Goal: Communication & Community: Answer question/provide support

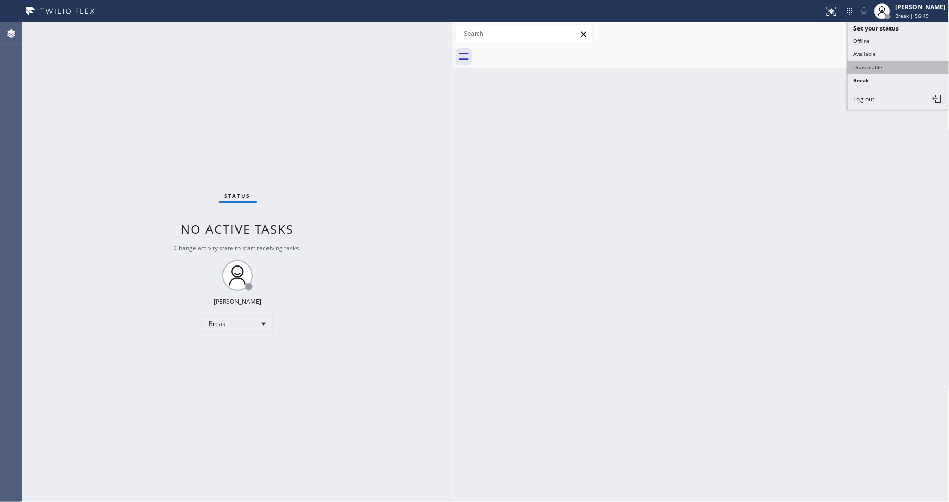
click at [904, 68] on button "Unavailable" at bounding box center [899, 67] width 102 height 13
click at [143, 32] on div "Status No active tasks Change activity state to start receiving tasks. [PERSON_…" at bounding box center [237, 262] width 430 height 480
click at [897, 39] on button "Call to Customer" at bounding box center [901, 34] width 78 height 19
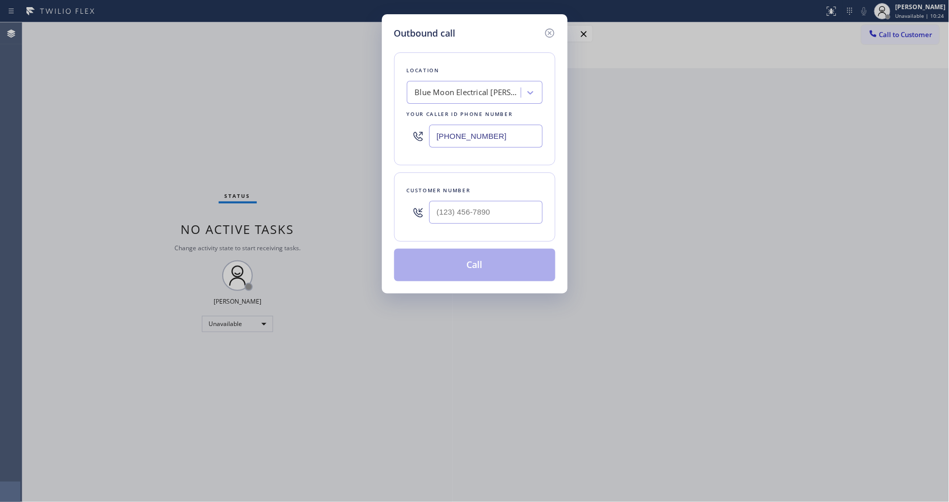
click at [445, 81] on div "Blue Moon Electrical [PERSON_NAME][GEOGRAPHIC_DATA]" at bounding box center [475, 92] width 136 height 23
paste input "Star KitchenAid Repair Phoenix"
type input "Star KitchenAid Repair Phoenix"
drag, startPoint x: 445, startPoint y: 112, endPoint x: 440, endPoint y: 123, distance: 12.3
click at [445, 112] on div "Star KitchenAid Repair Phoenix" at bounding box center [475, 114] width 136 height 18
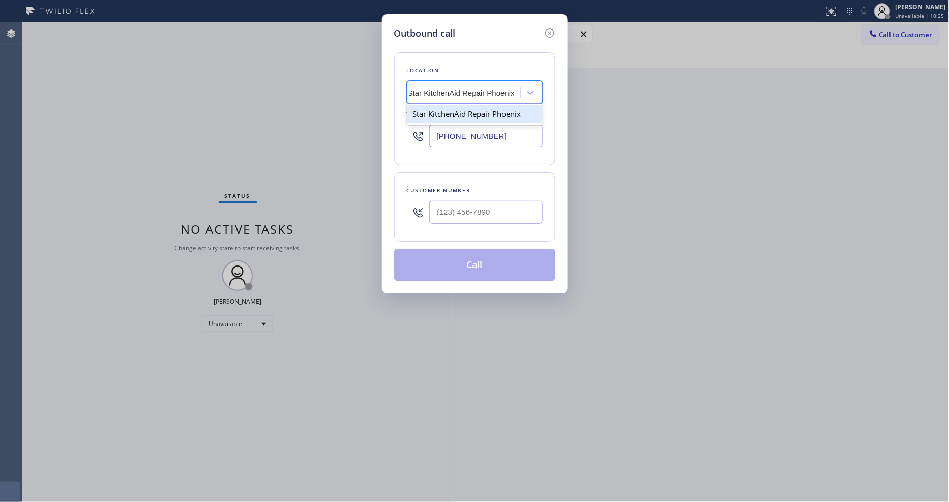
type input "[PHONE_NUMBER]"
click at [463, 219] on input "(___) ___-____" at bounding box center [485, 212] width 113 height 23
paste input "419) 706-1444"
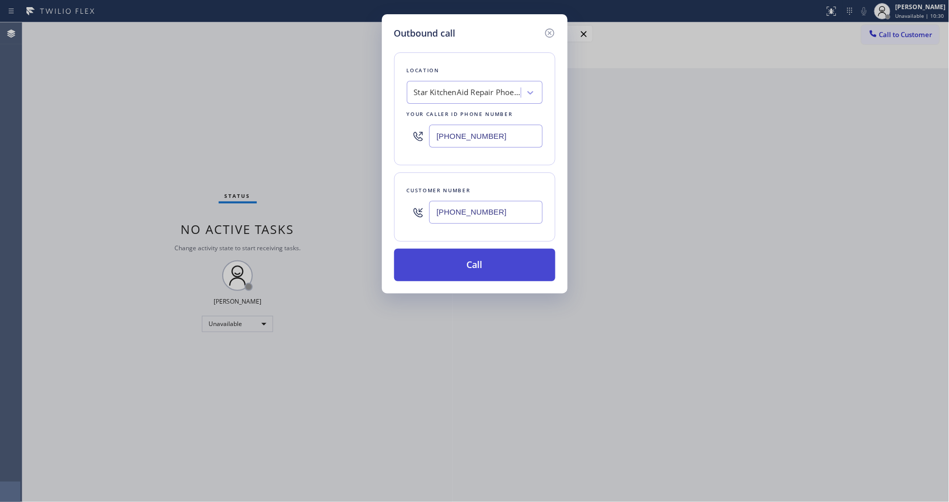
type input "[PHONE_NUMBER]"
click at [447, 257] on button "Call" at bounding box center [474, 265] width 161 height 33
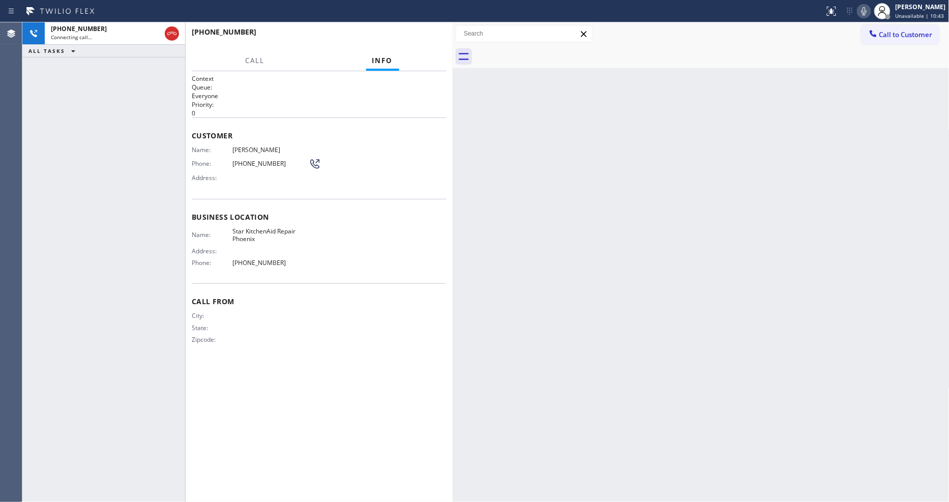
click at [867, 13] on icon at bounding box center [864, 11] width 12 height 12
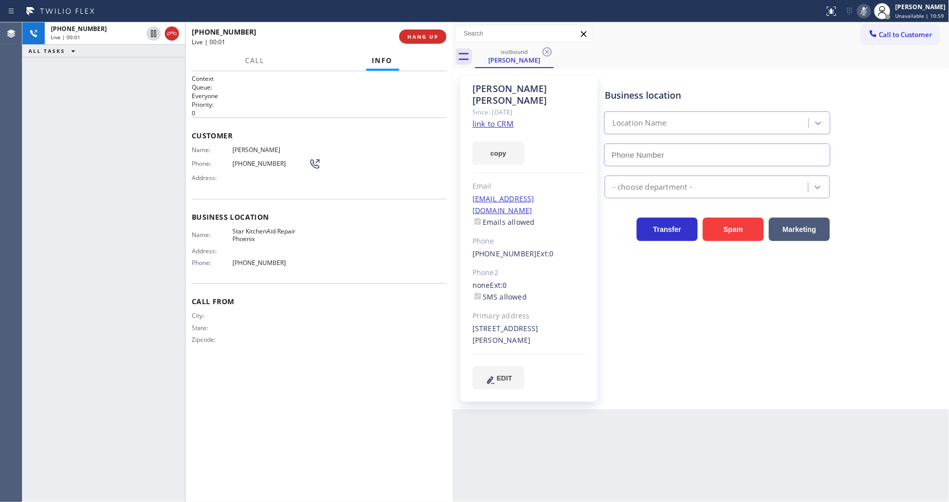
type input "[PHONE_NUMBER]"
click at [867, 12] on rect at bounding box center [864, 10] width 7 height 7
click at [423, 37] on span "HANG UP" at bounding box center [422, 36] width 31 height 7
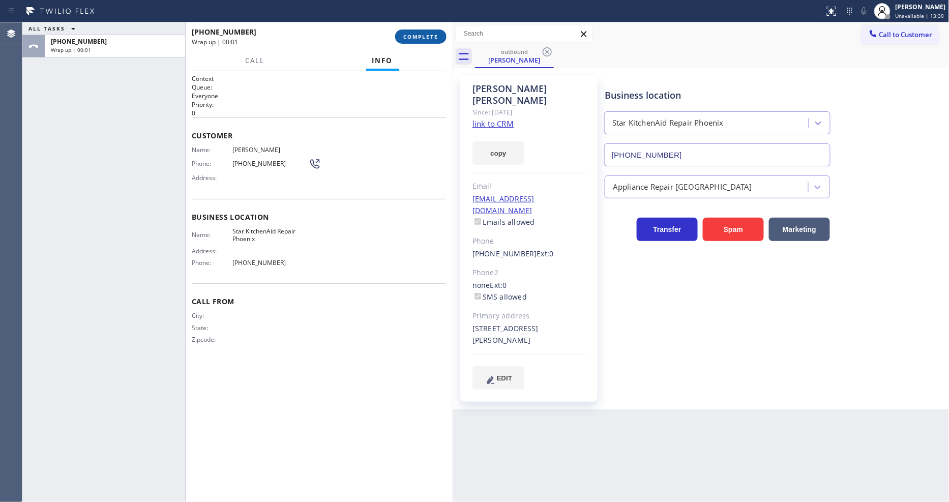
click at [423, 37] on span "COMPLETE" at bounding box center [420, 36] width 35 height 7
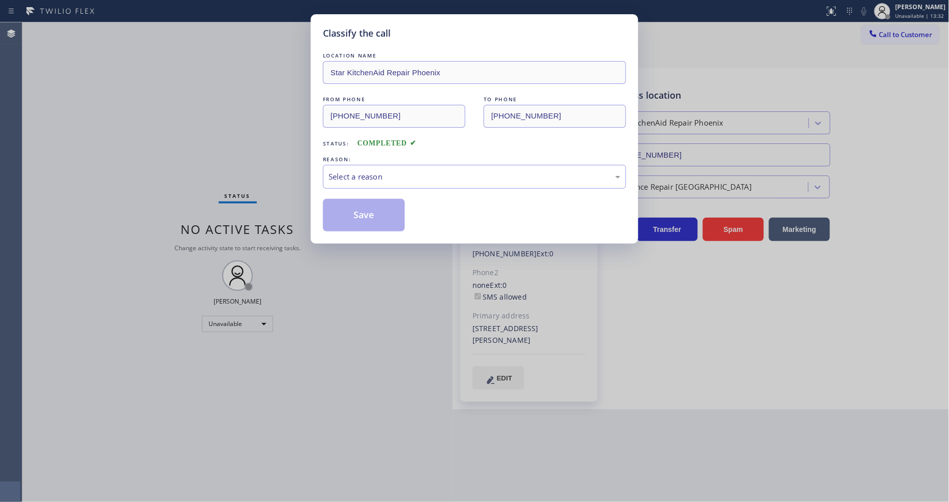
click at [370, 171] on div "Select a reason" at bounding box center [475, 177] width 292 height 12
click at [369, 215] on button "Save" at bounding box center [364, 215] width 82 height 33
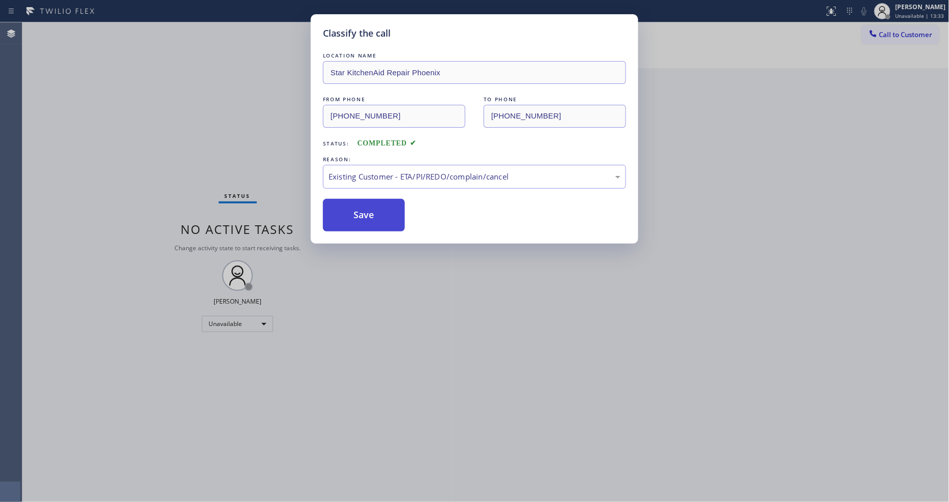
click at [369, 215] on button "Save" at bounding box center [364, 215] width 82 height 33
click at [369, 214] on button "Save" at bounding box center [364, 215] width 82 height 33
click at [369, 214] on div "Classify the call LOCATION NAME GE Monogram Repair Expert [PERSON_NAME][GEOGRAP…" at bounding box center [485, 262] width 927 height 480
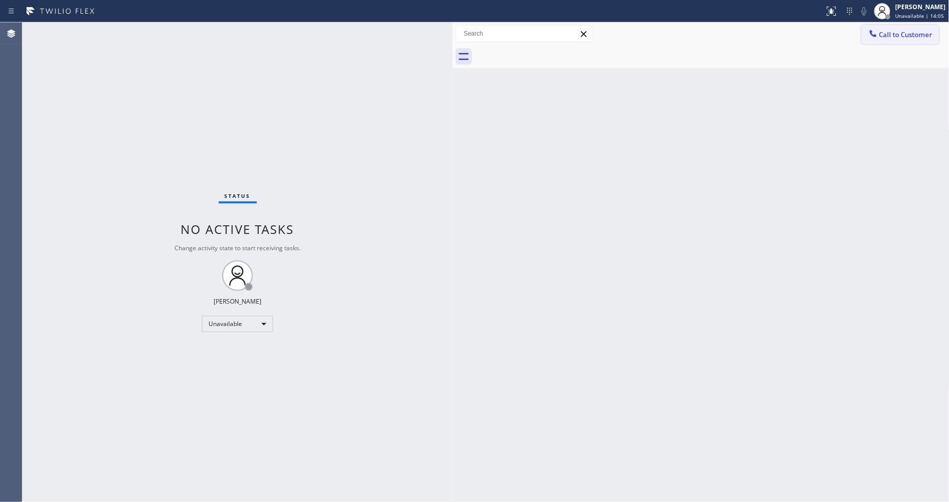
click at [883, 37] on span "Call to Customer" at bounding box center [906, 34] width 53 height 9
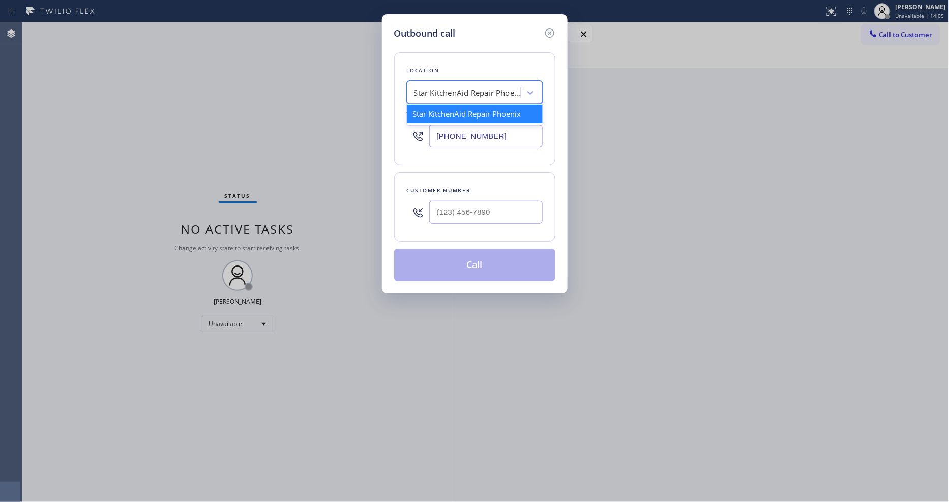
click at [493, 89] on div "Star KitchenAid Repair Phoenix" at bounding box center [467, 93] width 107 height 12
paste input "Subzero Manhattan Fix"
type input "Subzero Manhattan Fix"
click at [453, 113] on div "Subzero Manhattan Fix" at bounding box center [475, 114] width 136 height 18
type input "[PHONE_NUMBER]"
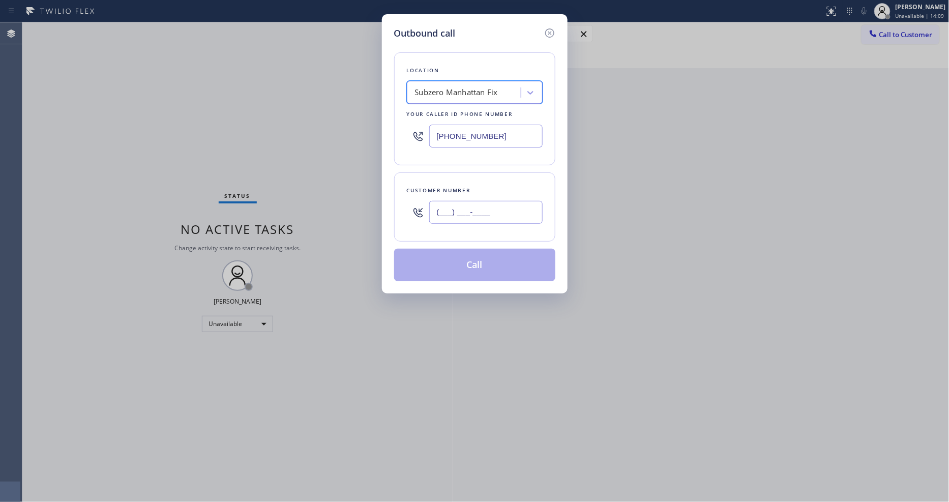
click at [443, 209] on input "(___) ___-____" at bounding box center [485, 212] width 113 height 23
paste input "619) 952-9691"
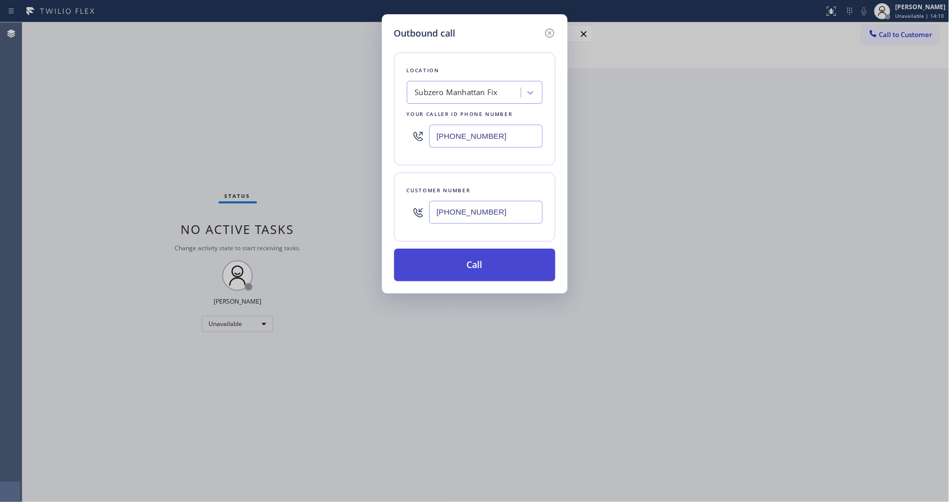
type input "[PHONE_NUMBER]"
click at [419, 265] on button "Call" at bounding box center [474, 265] width 161 height 33
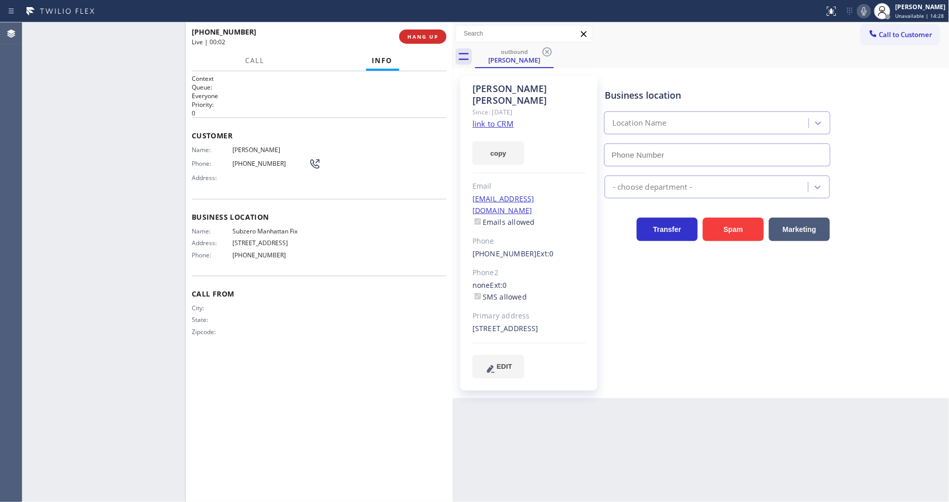
type input "[PHONE_NUMBER]"
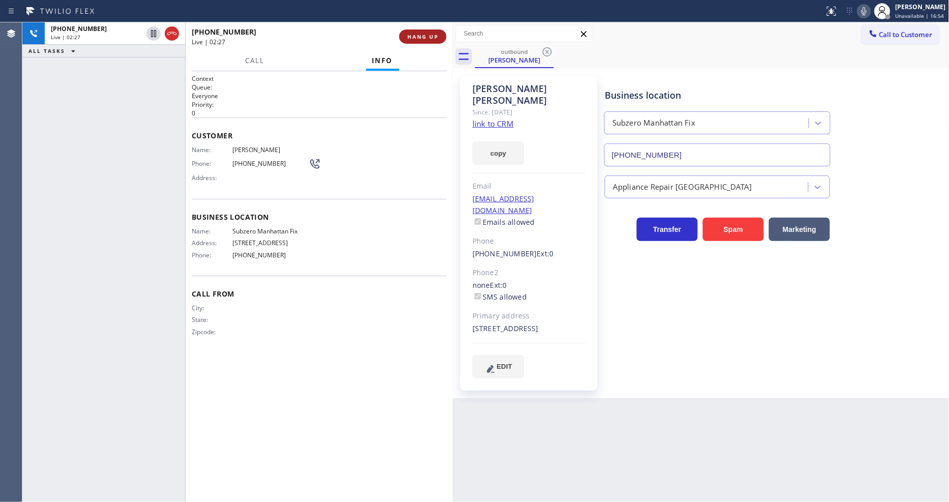
click at [411, 34] on span "HANG UP" at bounding box center [422, 36] width 31 height 7
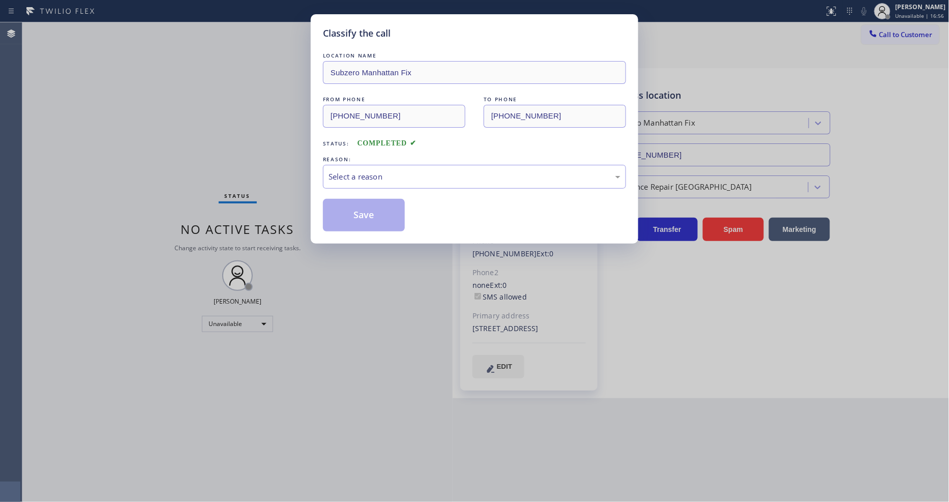
click at [385, 165] on div "Select a reason" at bounding box center [474, 177] width 303 height 24
click at [387, 207] on button "Save" at bounding box center [364, 215] width 82 height 33
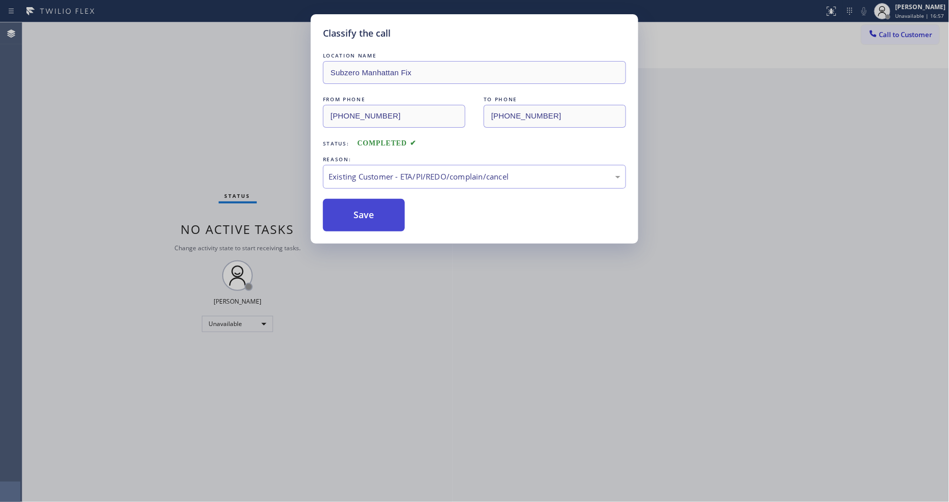
click at [387, 207] on button "Save" at bounding box center [364, 215] width 82 height 33
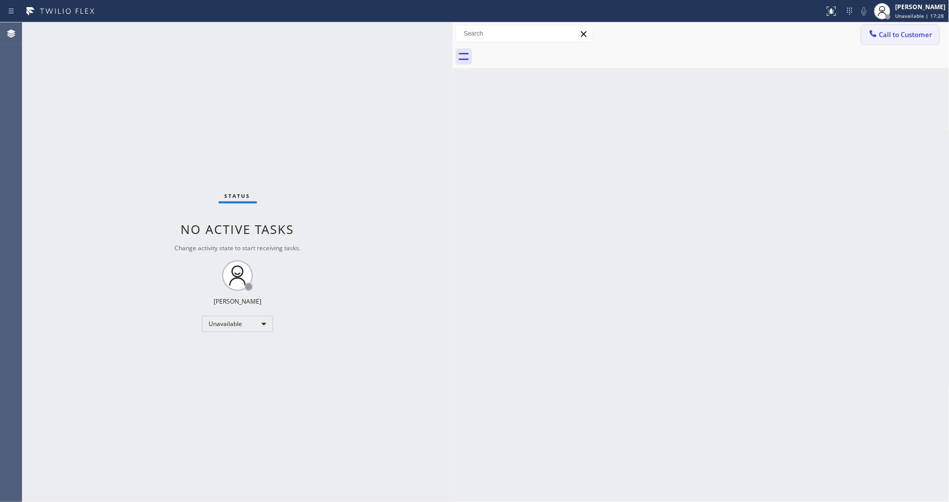
click at [894, 25] on button "Call to Customer" at bounding box center [901, 34] width 78 height 19
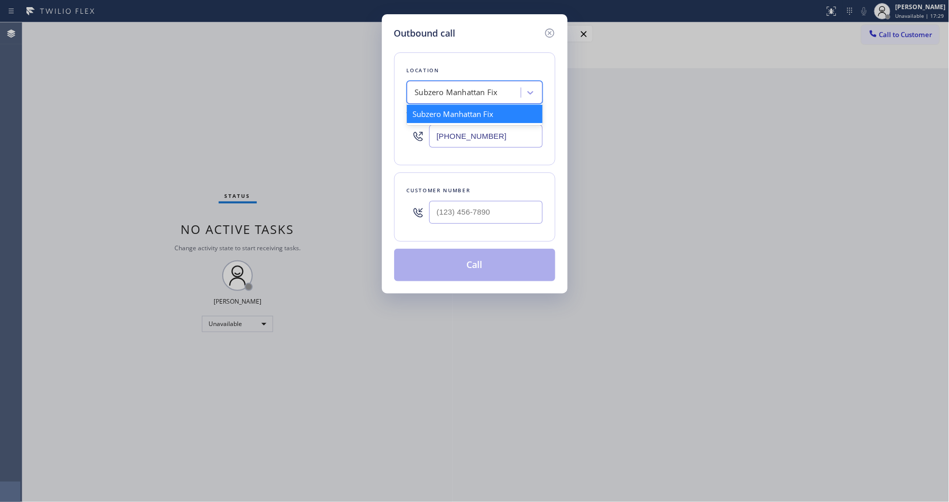
click at [462, 92] on div "Subzero Manhattan Fix" at bounding box center [456, 93] width 83 height 12
paste input "Blue Moon Electrical Irvine"
type input "Blue Moon Electrical Irvine"
click at [458, 112] on div "Blue Moon Electrical Irvine" at bounding box center [475, 114] width 136 height 18
type input "[PHONE_NUMBER]"
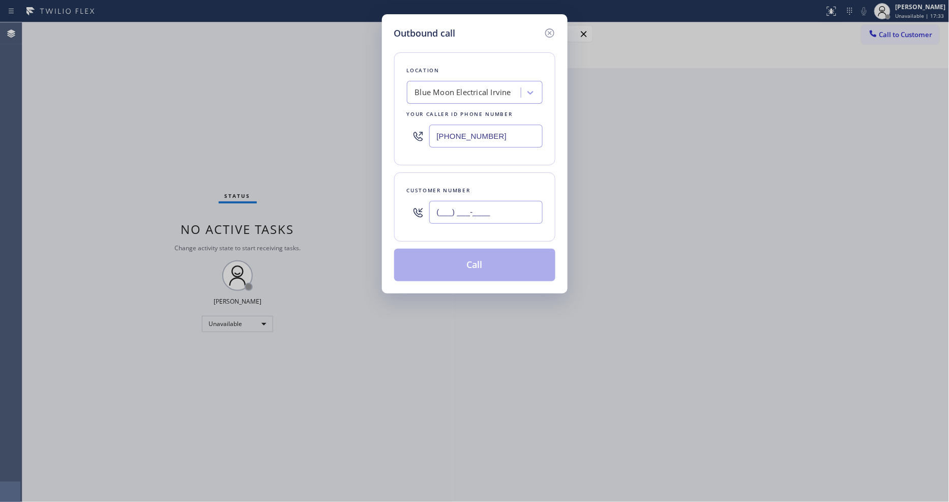
click at [454, 219] on input "(___) ___-____" at bounding box center [485, 212] width 113 height 23
paste input "949) 439-5205"
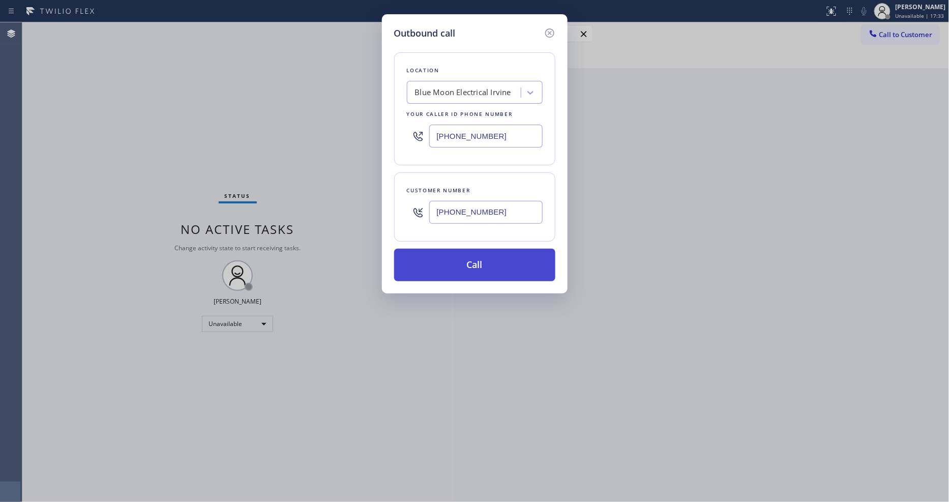
type input "[PHONE_NUMBER]"
click at [447, 257] on button "Call" at bounding box center [474, 265] width 161 height 33
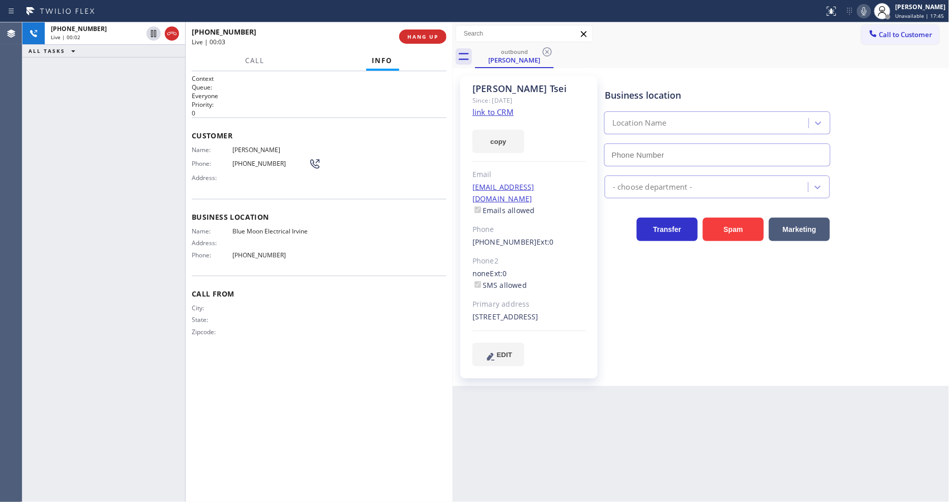
type input "[PHONE_NUMBER]"
click at [428, 38] on span "HANG UP" at bounding box center [422, 36] width 31 height 7
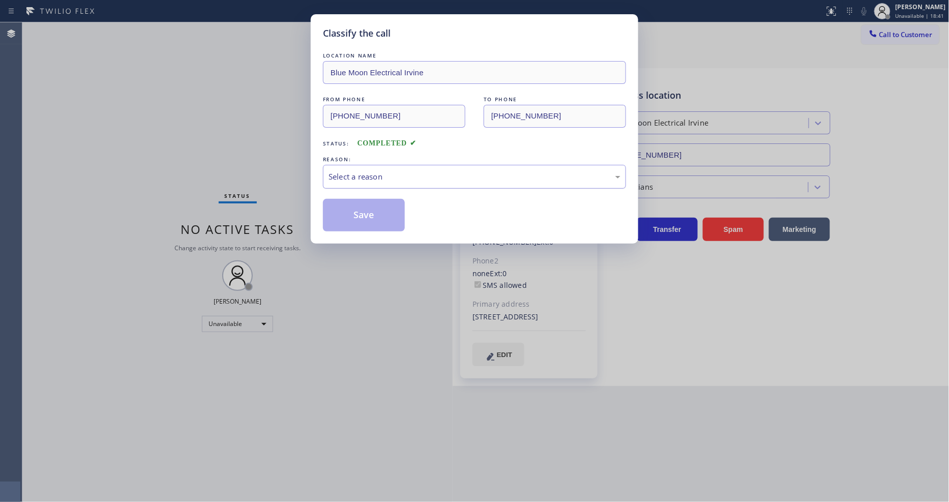
click at [367, 171] on div "Select a reason" at bounding box center [475, 177] width 292 height 12
click at [366, 208] on button "Save" at bounding box center [364, 215] width 82 height 33
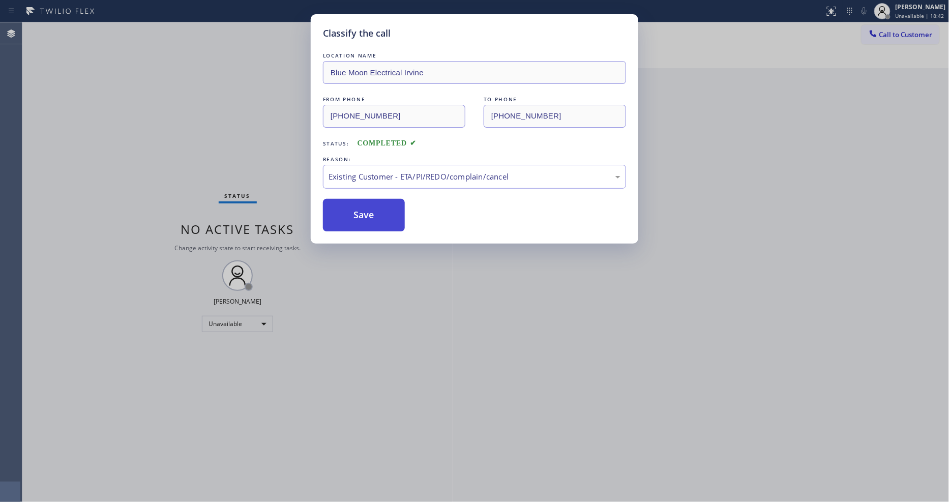
click at [366, 208] on button "Save" at bounding box center [364, 215] width 82 height 33
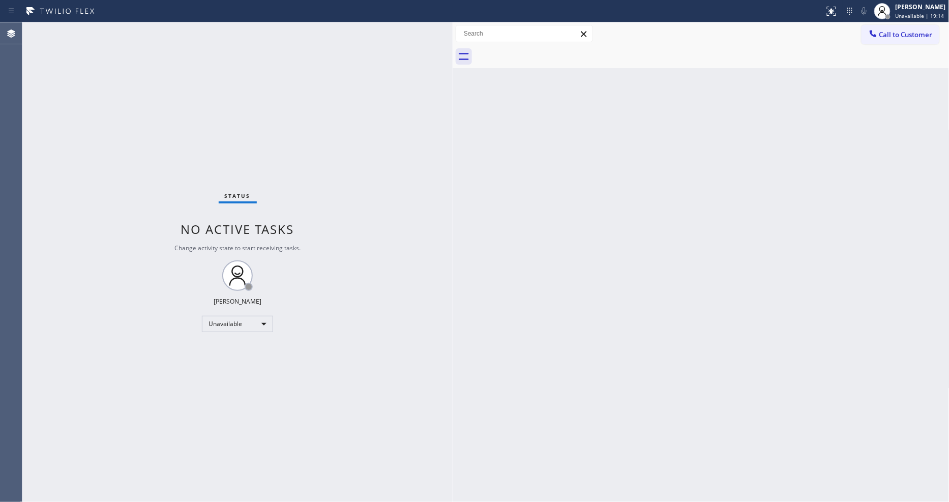
click at [887, 40] on button "Call to Customer" at bounding box center [901, 34] width 78 height 19
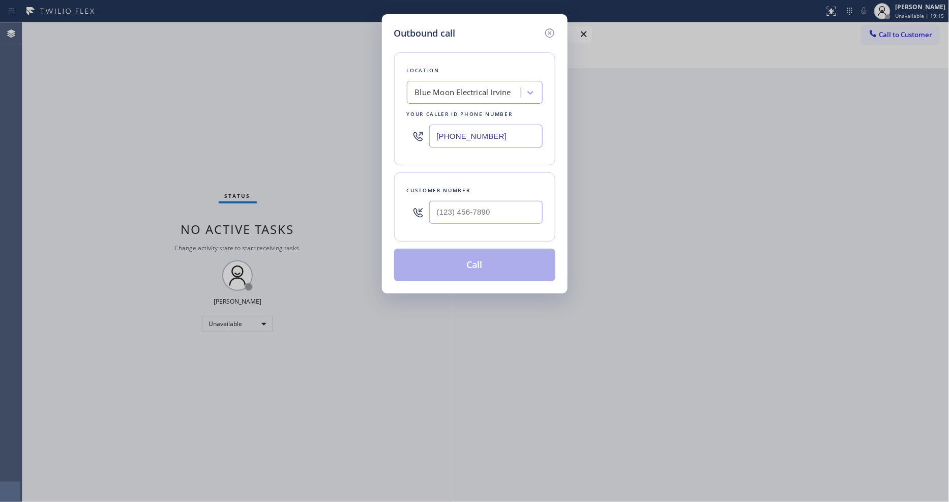
click at [481, 89] on div "Blue Moon Electrical Irvine" at bounding box center [463, 93] width 96 height 12
paste input "AR B2B SMS"
type input "AR B2B SMS"
click at [458, 114] on div "4C.SMS Campaign AR B2B SMS" at bounding box center [475, 114] width 136 height 18
type input "[PHONE_NUMBER]"
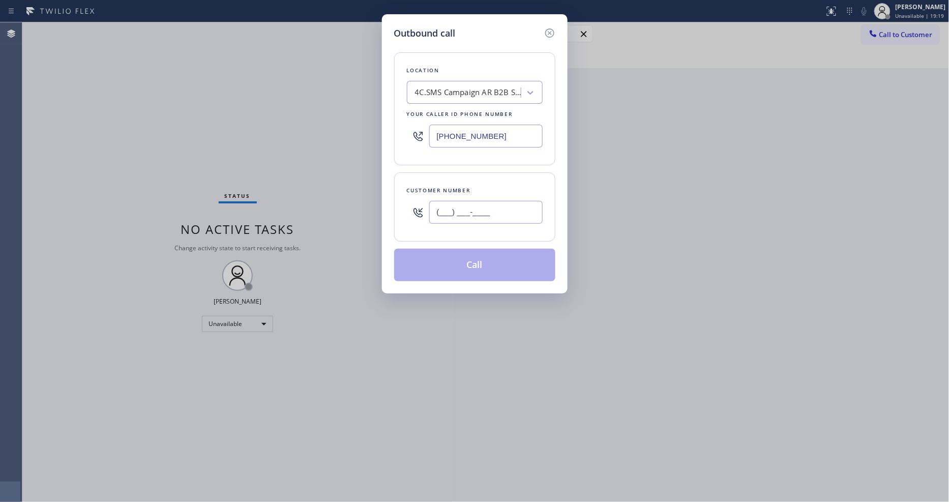
click at [441, 205] on input "(___) ___-____" at bounding box center [485, 212] width 113 height 23
paste input "310) 482-9727"
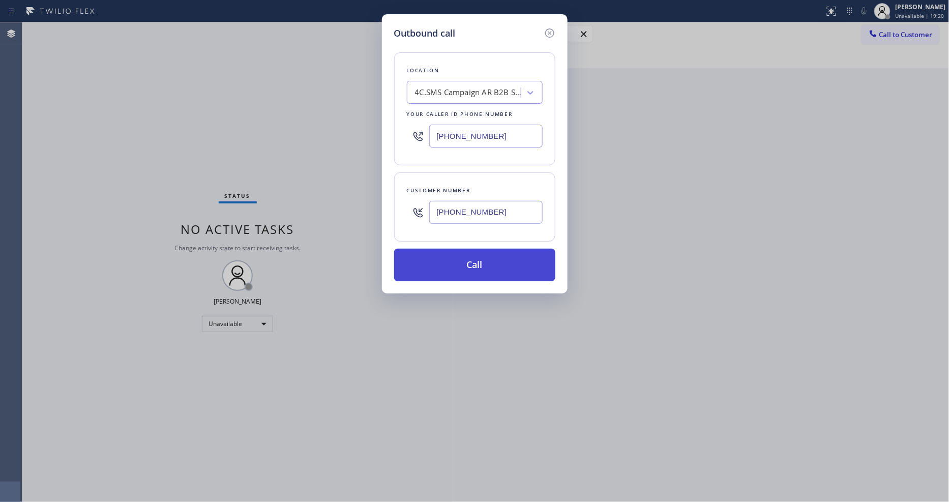
type input "[PHONE_NUMBER]"
click at [433, 266] on button "Call" at bounding box center [474, 265] width 161 height 33
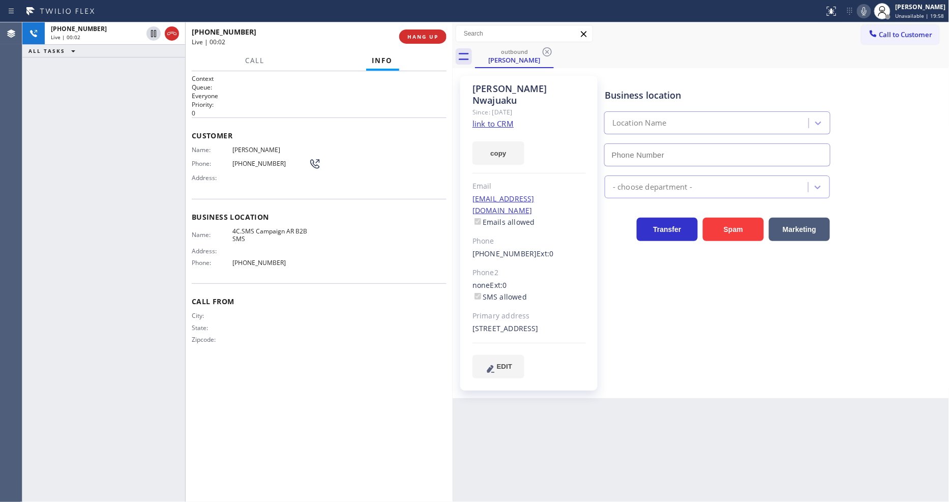
type input "[PHONE_NUMBER]"
click at [419, 36] on span "HANG UP" at bounding box center [422, 36] width 31 height 7
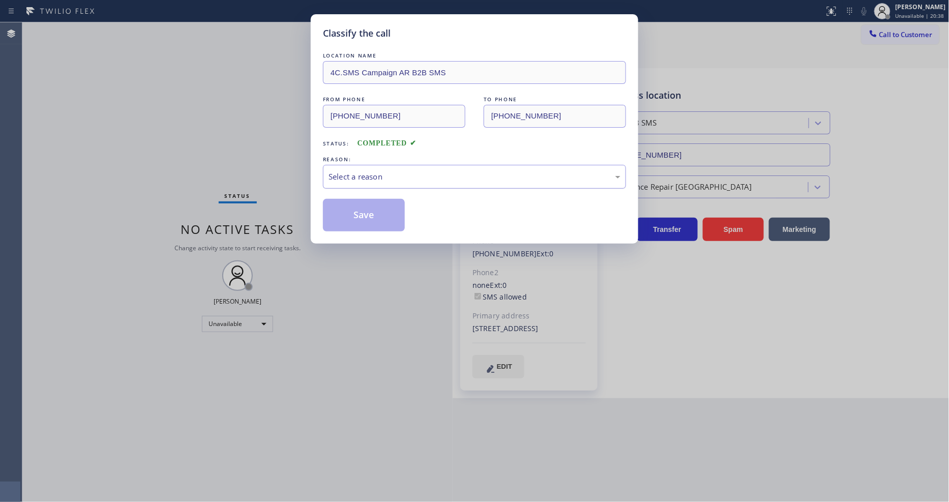
click at [383, 173] on div "Select a reason" at bounding box center [475, 177] width 292 height 12
click at [377, 208] on button "Save" at bounding box center [364, 215] width 82 height 33
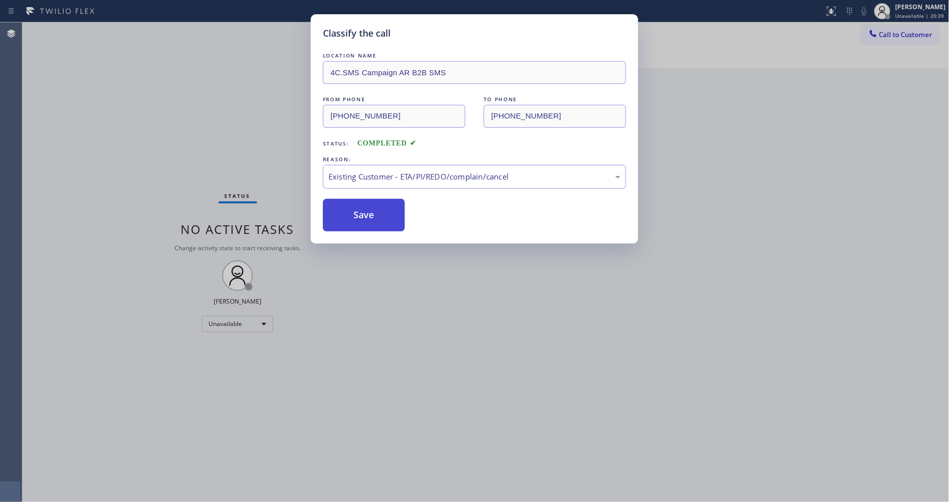
click at [377, 208] on button "Save" at bounding box center [364, 215] width 82 height 33
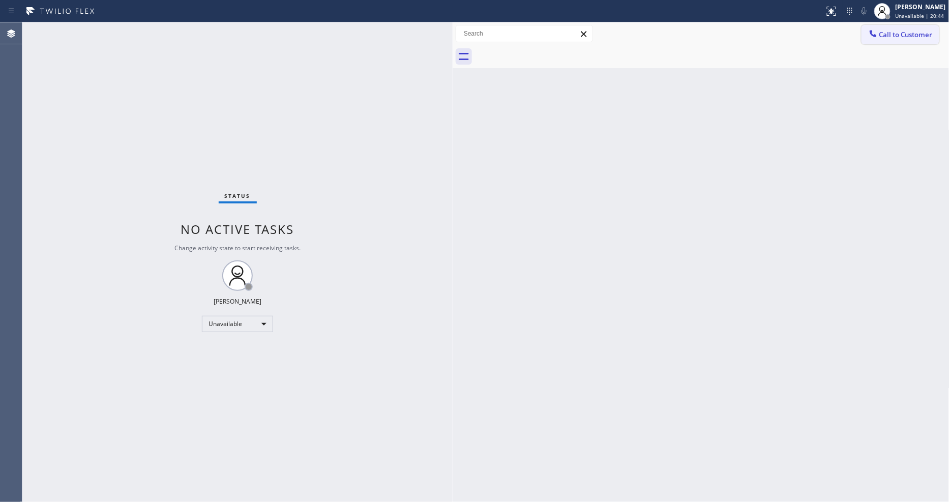
click at [900, 34] on span "Call to Customer" at bounding box center [906, 34] width 53 height 9
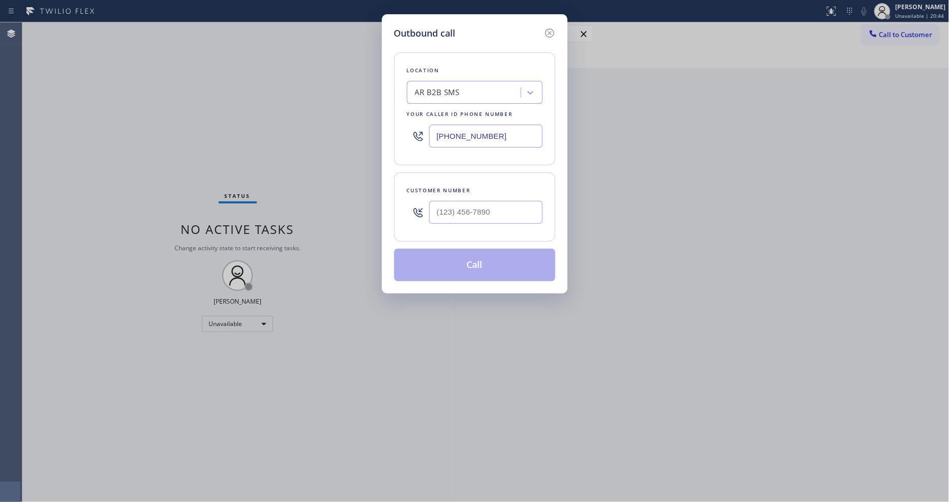
click at [472, 84] on div "AR B2B SMS" at bounding box center [465, 93] width 111 height 18
paste input "Subzero Repair Professionals"
type input "Subzero Repair Professionals"
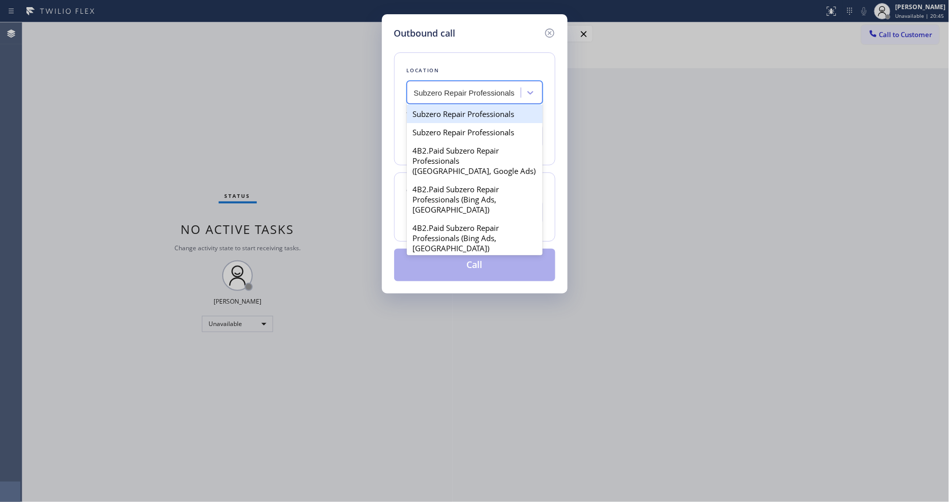
click at [448, 108] on div "Subzero Repair Professionals" at bounding box center [475, 114] width 136 height 18
type input "[PHONE_NUMBER]"
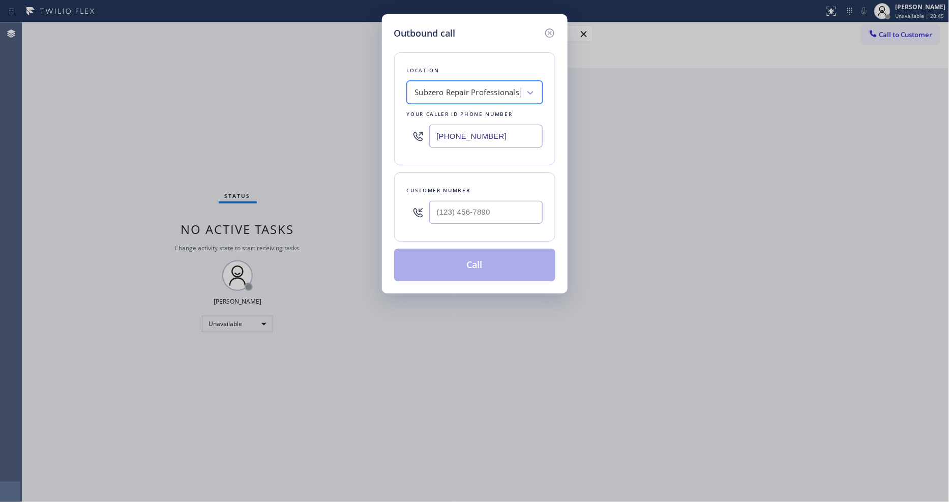
scroll to position [0, 1]
click at [455, 222] on div at bounding box center [485, 212] width 113 height 33
click at [455, 207] on input "(___) ___-____" at bounding box center [485, 212] width 113 height 23
paste input "415) 596-3758"
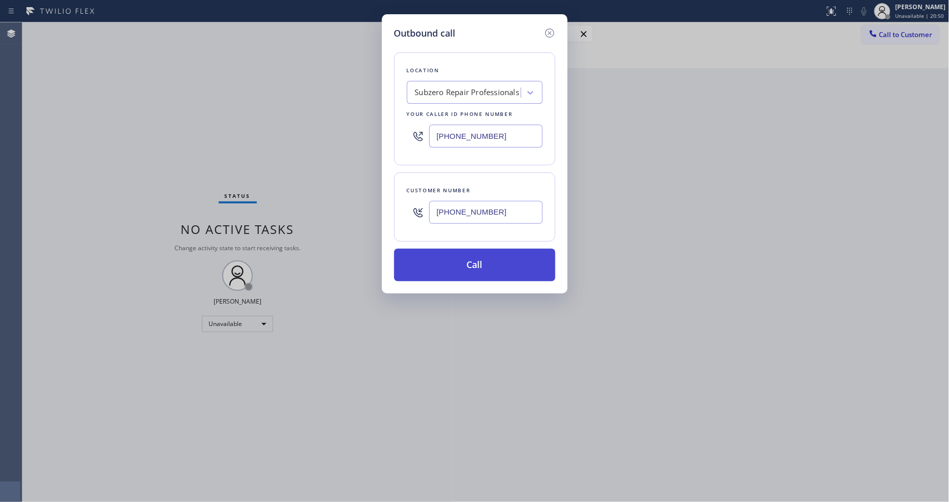
type input "[PHONE_NUMBER]"
click at [428, 268] on button "Call" at bounding box center [474, 265] width 161 height 33
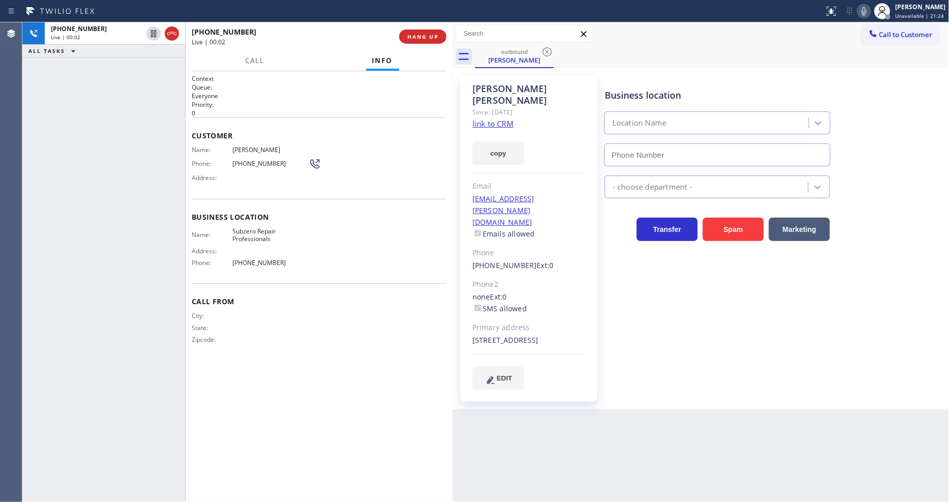
type input "[PHONE_NUMBER]"
click at [420, 37] on span "HANG UP" at bounding box center [422, 36] width 31 height 7
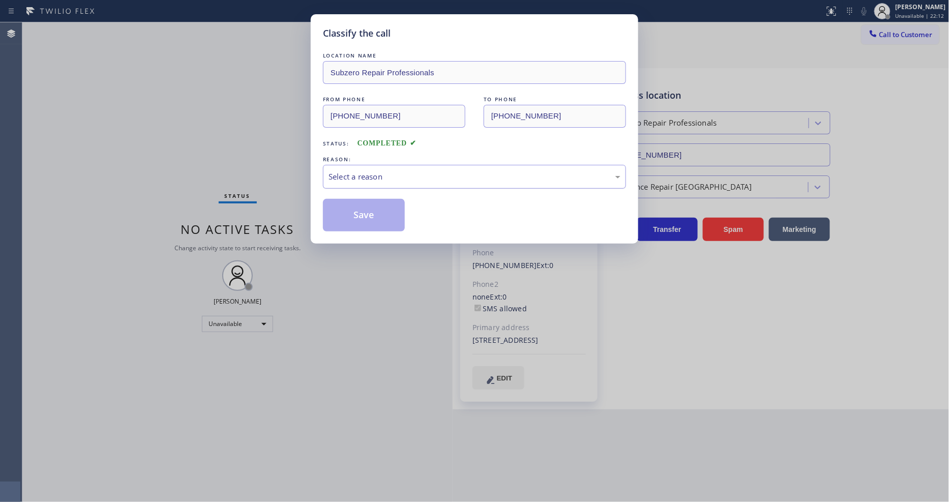
click at [357, 177] on div "Select a reason" at bounding box center [475, 177] width 292 height 12
click at [359, 223] on button "Save" at bounding box center [364, 215] width 82 height 33
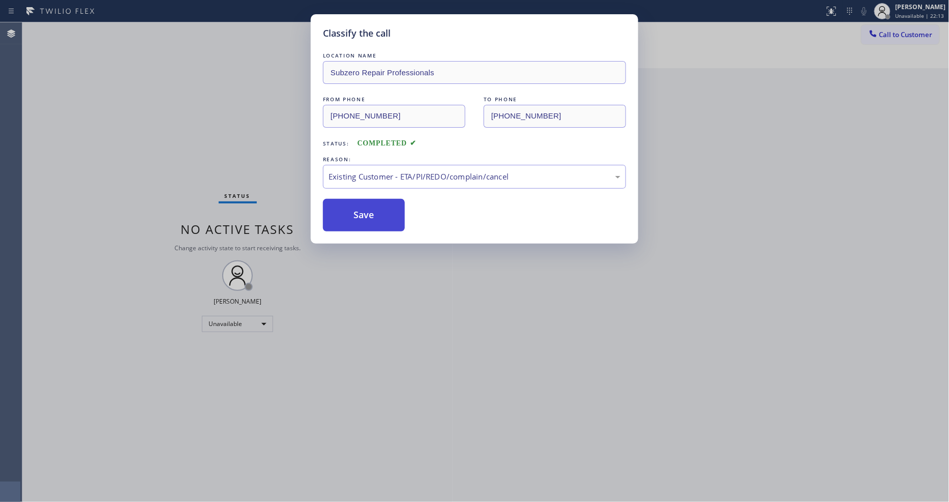
click at [359, 222] on button "Save" at bounding box center [364, 215] width 82 height 33
drag, startPoint x: 359, startPoint y: 222, endPoint x: 378, endPoint y: 7, distance: 216.6
click at [359, 221] on button "Save" at bounding box center [364, 215] width 82 height 33
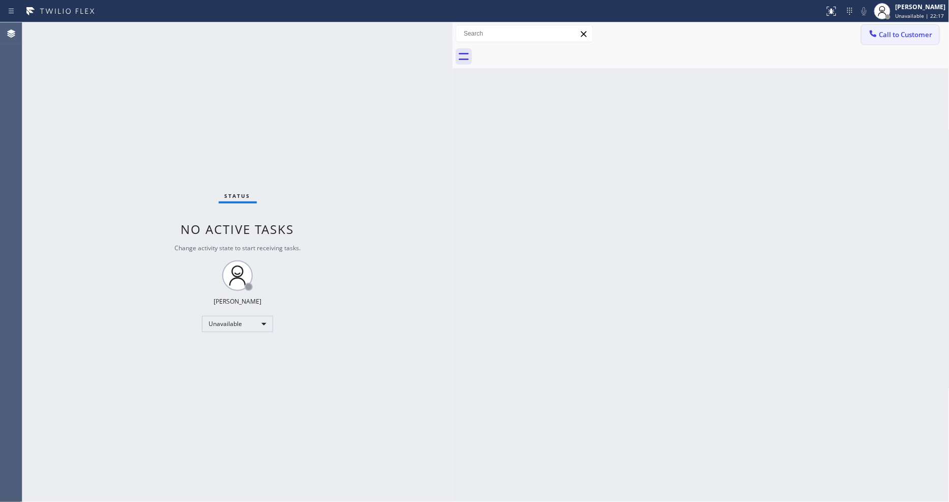
click at [880, 34] on span "Call to Customer" at bounding box center [906, 34] width 53 height 9
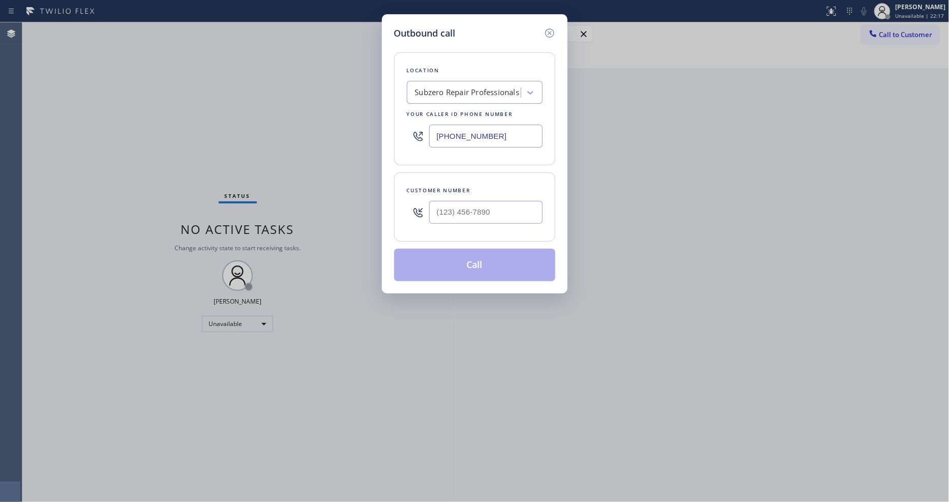
click at [436, 93] on div "Subzero Repair Professionals" at bounding box center [467, 93] width 105 height 12
paste input "Thermador Appliance Repair Zone [GEOGRAPHIC_DATA]"
type input "Thermador Appliance Repair Zone [GEOGRAPHIC_DATA]"
click at [436, 106] on div "Thermador Appliance Repair Zone [GEOGRAPHIC_DATA]" at bounding box center [475, 119] width 136 height 28
type input "[PHONE_NUMBER]"
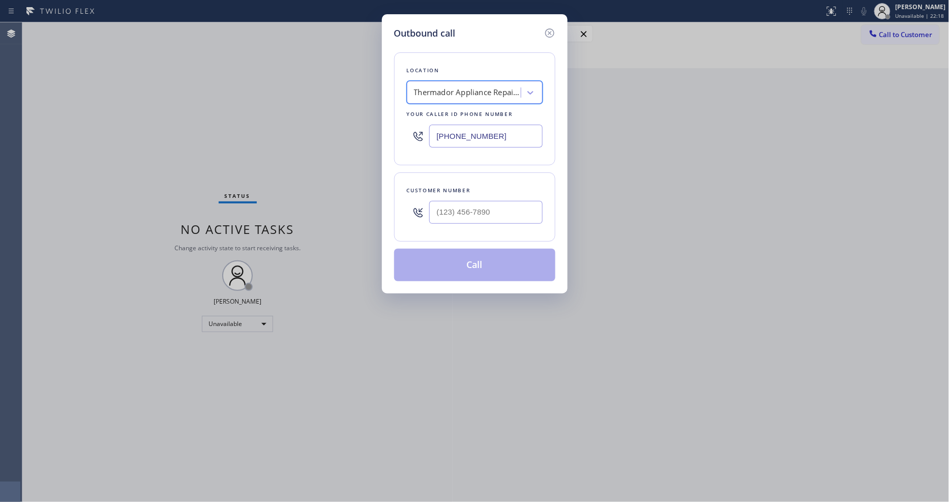
scroll to position [0, 1]
click at [502, 216] on input "(___) ___-____" at bounding box center [485, 212] width 113 height 23
paste input "253) 349-0510"
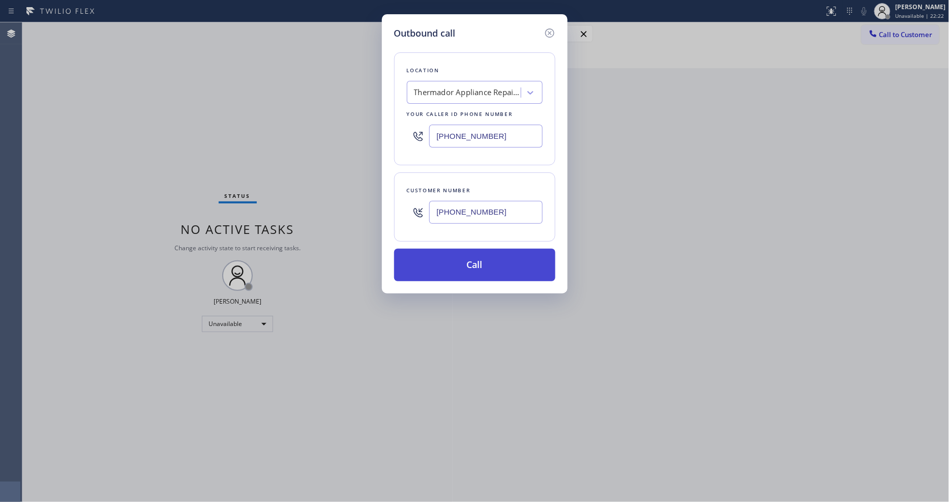
type input "[PHONE_NUMBER]"
click at [470, 260] on button "Call" at bounding box center [474, 265] width 161 height 33
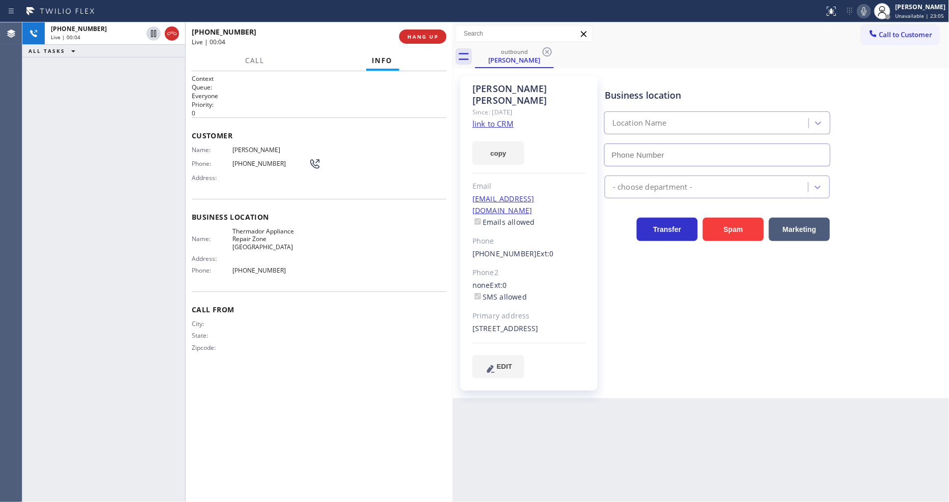
type input "[PHONE_NUMBER]"
click at [415, 41] on button "HANG UP" at bounding box center [422, 37] width 47 height 14
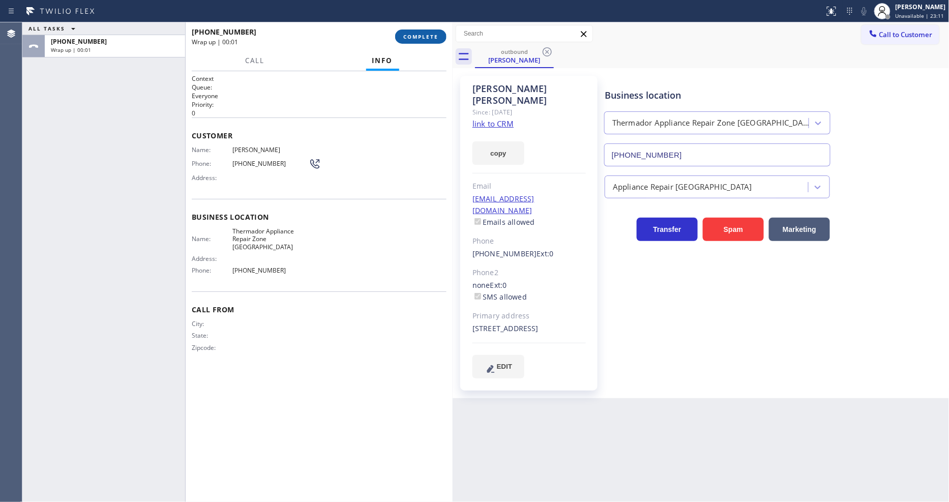
click at [416, 37] on span "COMPLETE" at bounding box center [420, 36] width 35 height 7
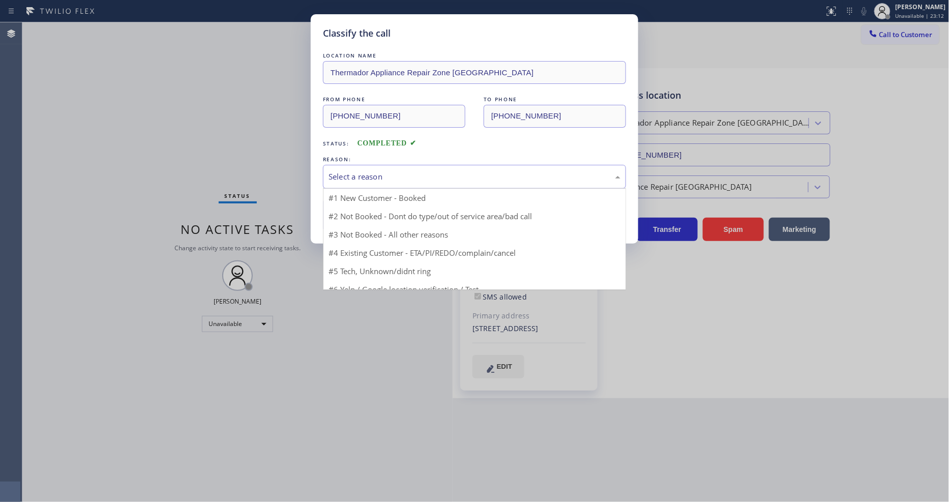
click at [388, 171] on div "Select a reason" at bounding box center [475, 177] width 292 height 12
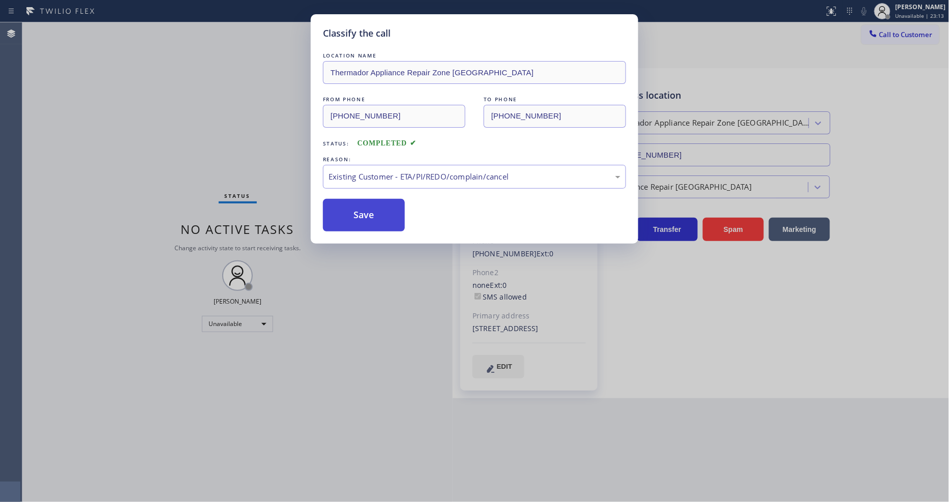
click at [368, 214] on button "Save" at bounding box center [364, 215] width 82 height 33
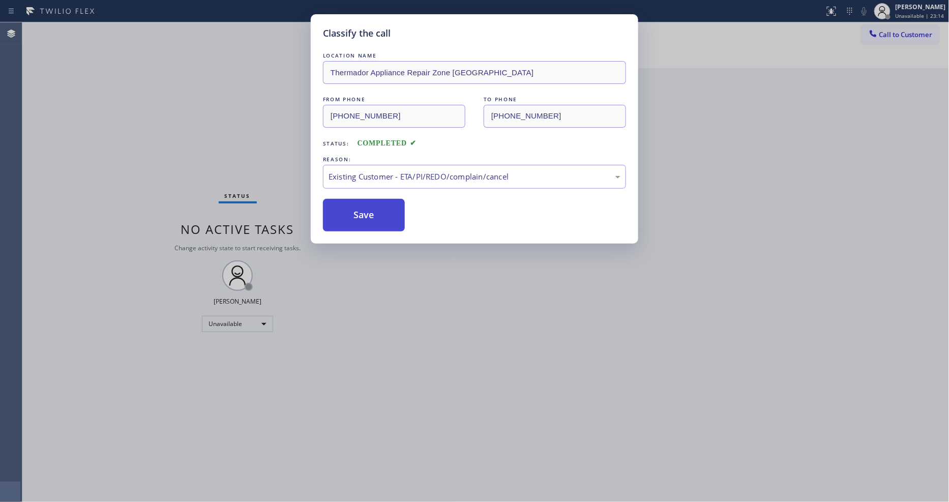
click at [368, 214] on button "Save" at bounding box center [364, 215] width 82 height 33
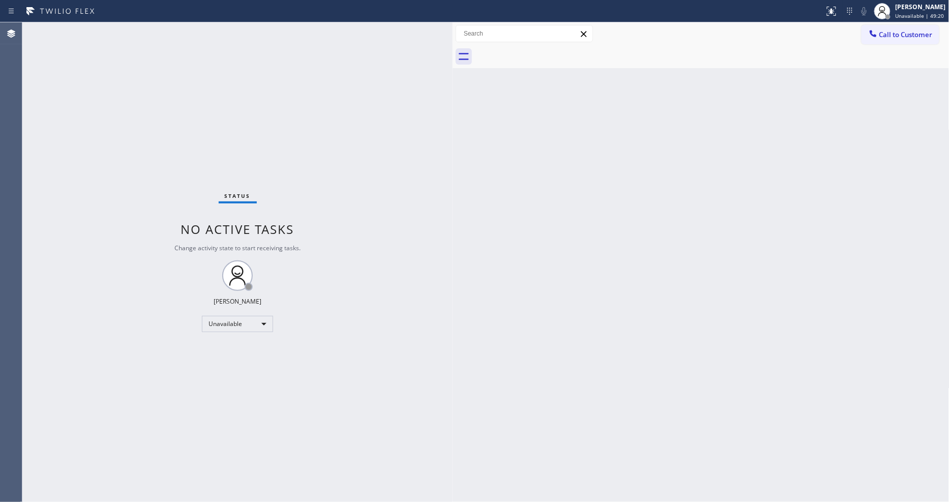
drag, startPoint x: 880, startPoint y: 38, endPoint x: 837, endPoint y: 36, distance: 42.8
click at [873, 37] on button "Call to Customer" at bounding box center [901, 34] width 78 height 19
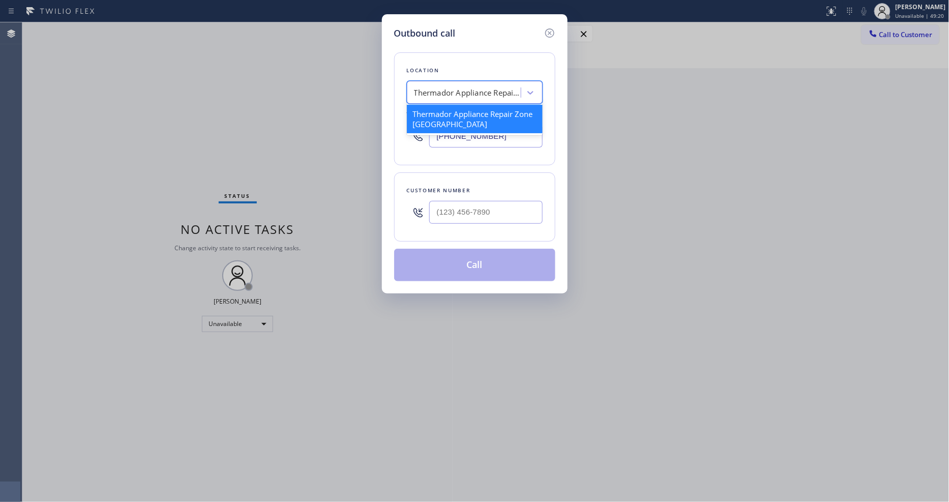
click at [449, 87] on div "Thermador Appliance Repair Zone [GEOGRAPHIC_DATA]" at bounding box center [467, 93] width 107 height 12
paste input "Kitchenaid Appliances Repair"
type input "Kitchenaid Appliances Repair"
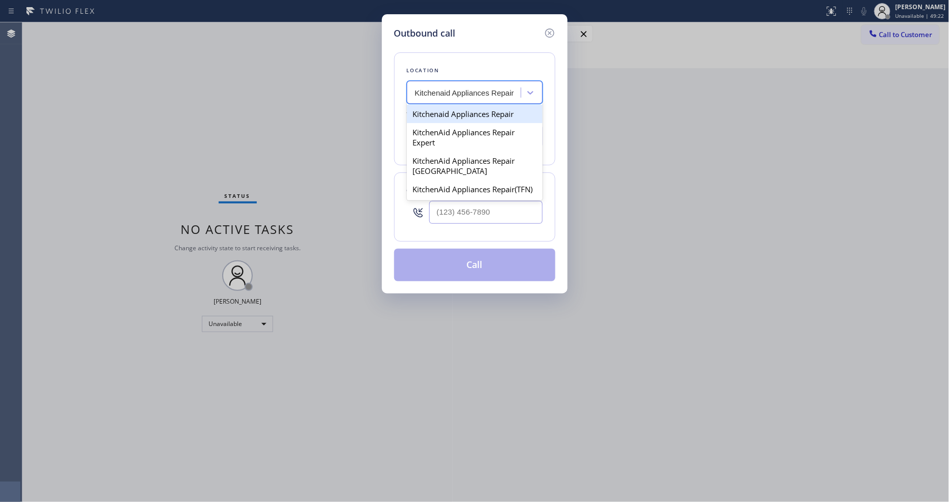
click at [447, 113] on div "Kitchenaid Appliances Repair" at bounding box center [475, 114] width 136 height 18
type input "[PHONE_NUMBER]"
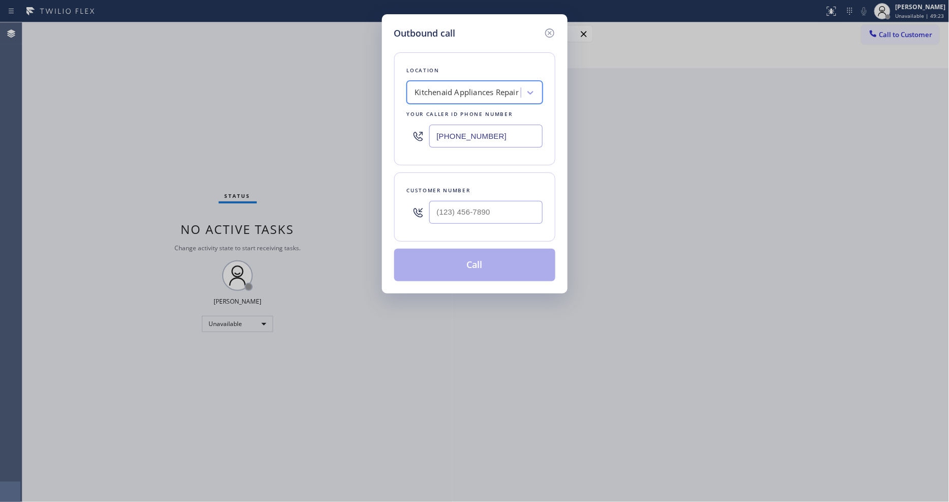
click at [483, 84] on div "Kitchenaid Appliances Repair" at bounding box center [465, 93] width 111 height 18
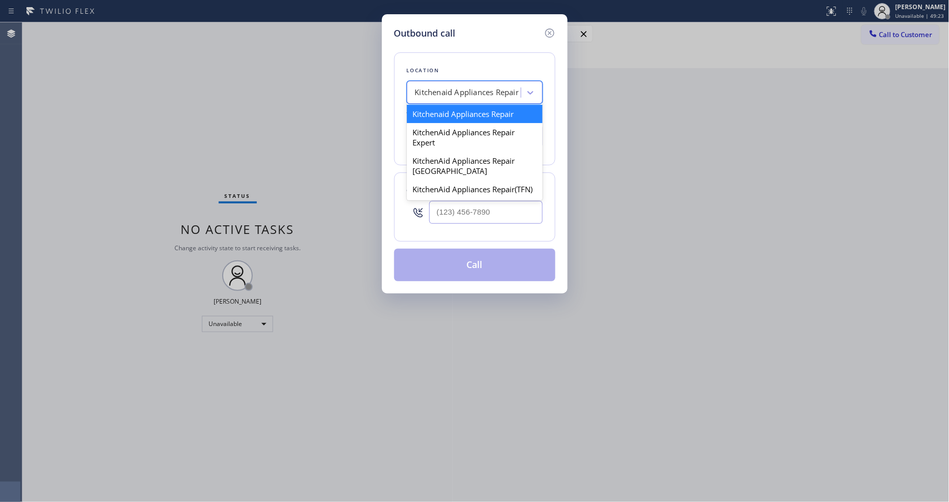
paste input "Kitchenaid Appliances Repair"
type input "Kitchenaid Appliances Repair"
click at [474, 114] on div "Kitchenaid Appliances Repair" at bounding box center [475, 114] width 136 height 18
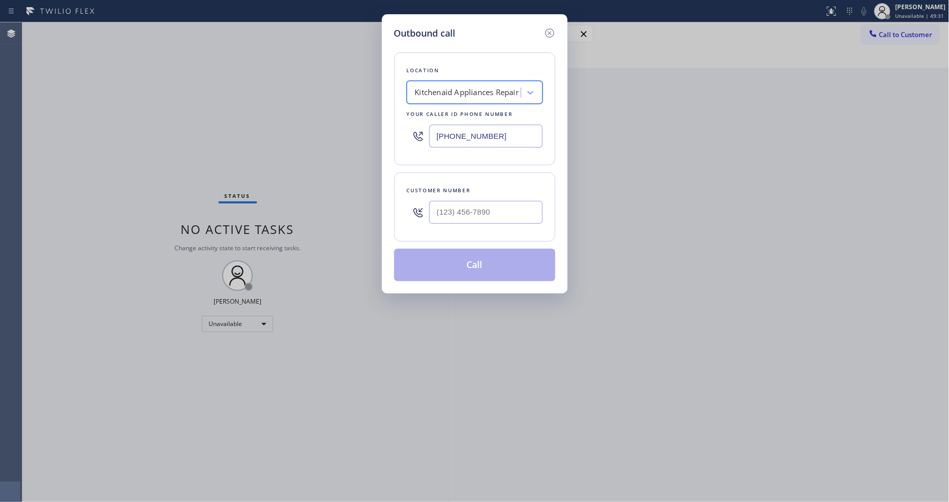
click at [485, 211] on input "text" at bounding box center [485, 212] width 113 height 23
paste input "925) 956-3863"
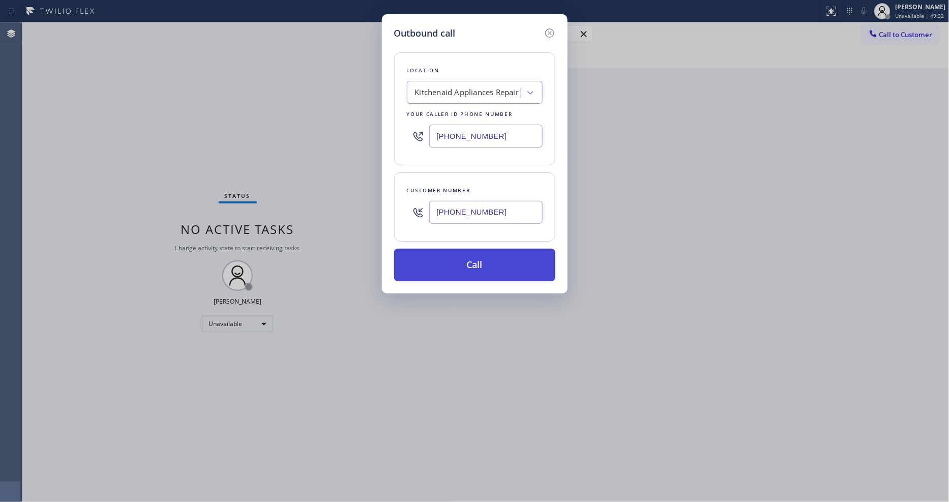
type input "[PHONE_NUMBER]"
click at [428, 264] on button "Call" at bounding box center [474, 265] width 161 height 33
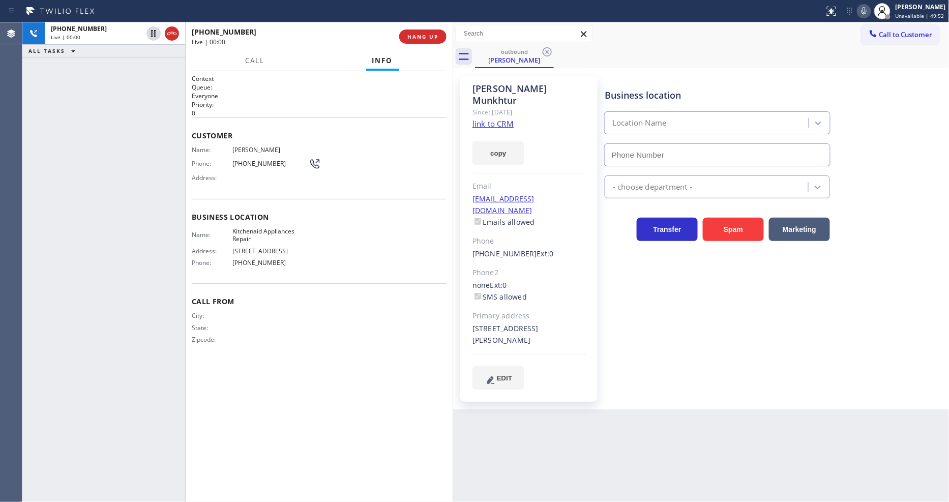
type input "[PHONE_NUMBER]"
drag, startPoint x: 151, startPoint y: 35, endPoint x: 203, endPoint y: 33, distance: 52.4
click at [151, 34] on icon at bounding box center [153, 33] width 5 height 7
click at [868, 9] on icon at bounding box center [864, 11] width 12 height 12
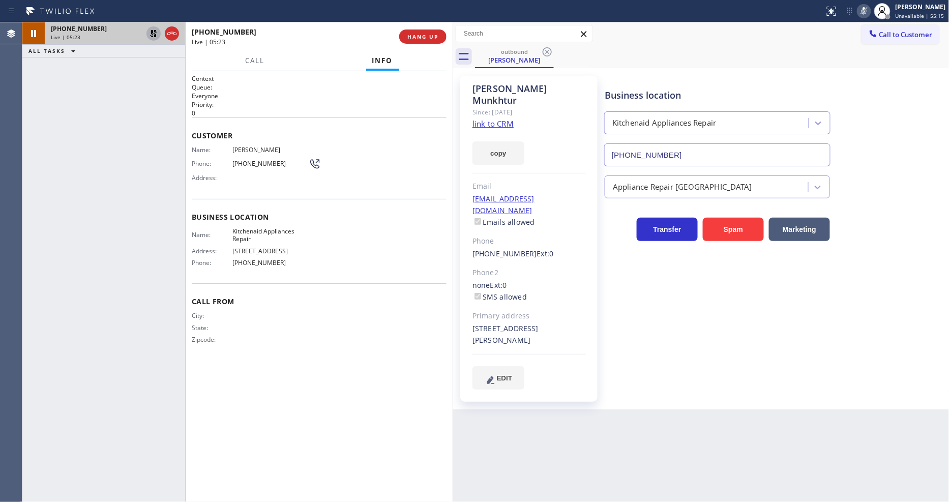
click at [152, 28] on icon at bounding box center [154, 33] width 12 height 12
click at [870, 9] on icon at bounding box center [864, 11] width 12 height 12
drag, startPoint x: 261, startPoint y: 59, endPoint x: 333, endPoint y: 206, distance: 163.4
click at [260, 59] on span "Call" at bounding box center [255, 60] width 19 height 9
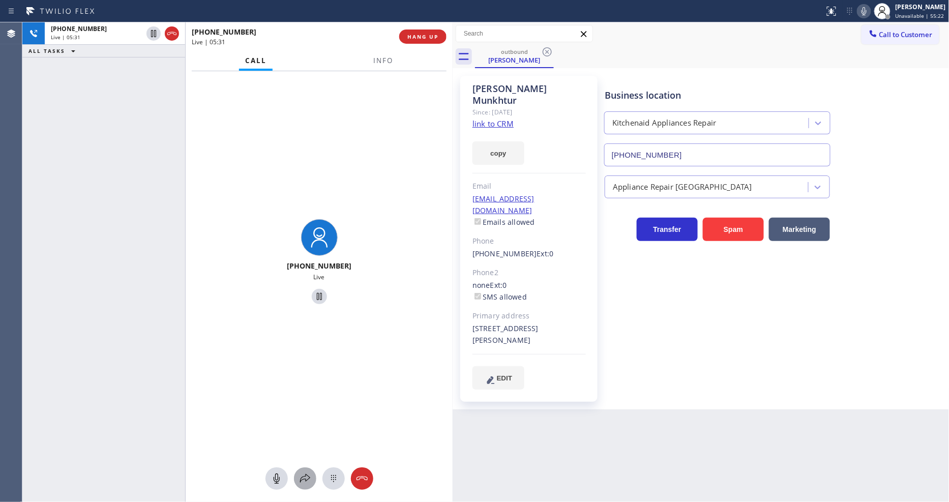
click at [307, 476] on icon at bounding box center [305, 478] width 10 height 9
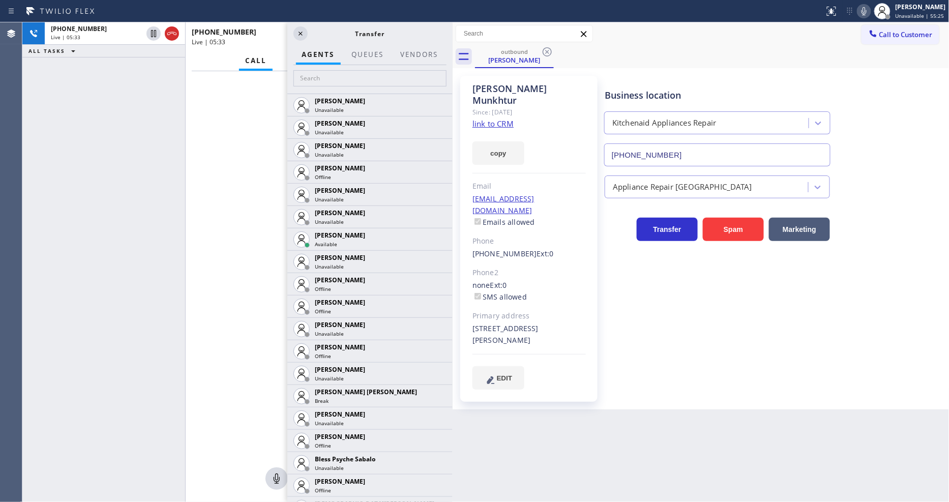
drag, startPoint x: 92, startPoint y: 123, endPoint x: 283, endPoint y: 208, distance: 209.8
click at [92, 123] on div "[PHONE_NUMBER] Live | 05:33 ALL TASKS ALL TASKS ACTIVE TASKS TASKS IN WRAP UP" at bounding box center [103, 262] width 163 height 480
click at [341, 80] on input "text" at bounding box center [370, 78] width 153 height 16
type input "pau"
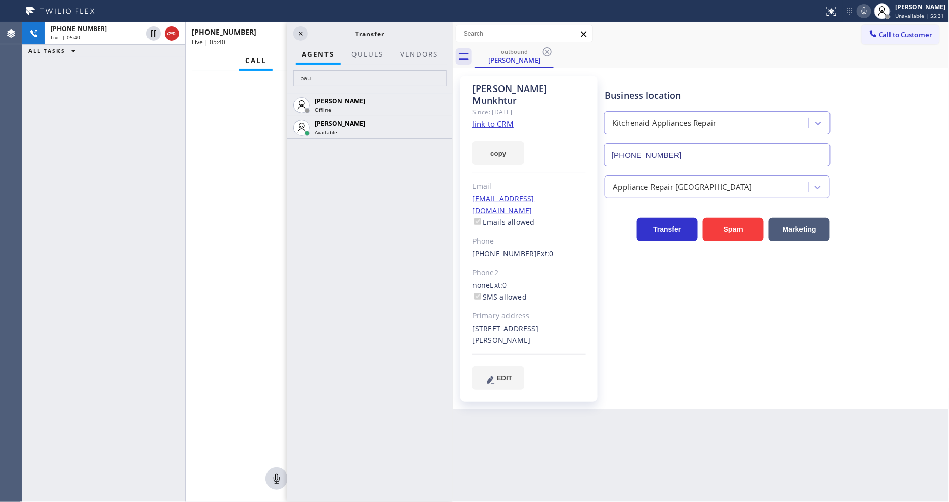
drag, startPoint x: 440, startPoint y: 125, endPoint x: 436, endPoint y: 104, distance: 21.2
click at [0, 0] on icon at bounding box center [0, 0] width 0 height 0
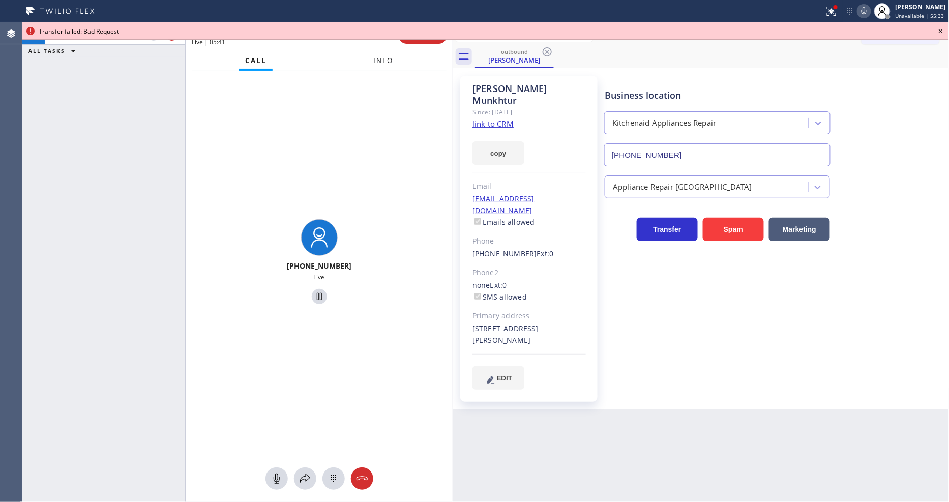
click at [377, 59] on span "Info" at bounding box center [383, 60] width 20 height 9
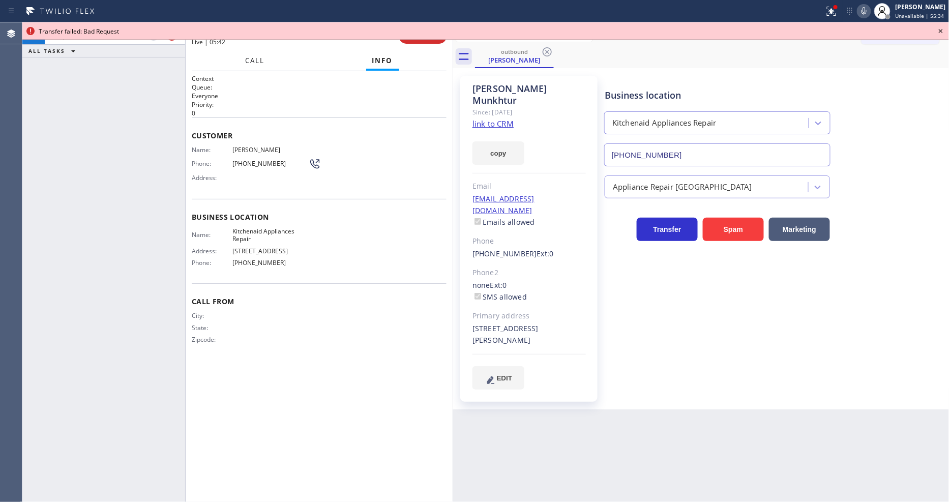
click at [251, 63] on button "Call" at bounding box center [256, 61] width 32 height 20
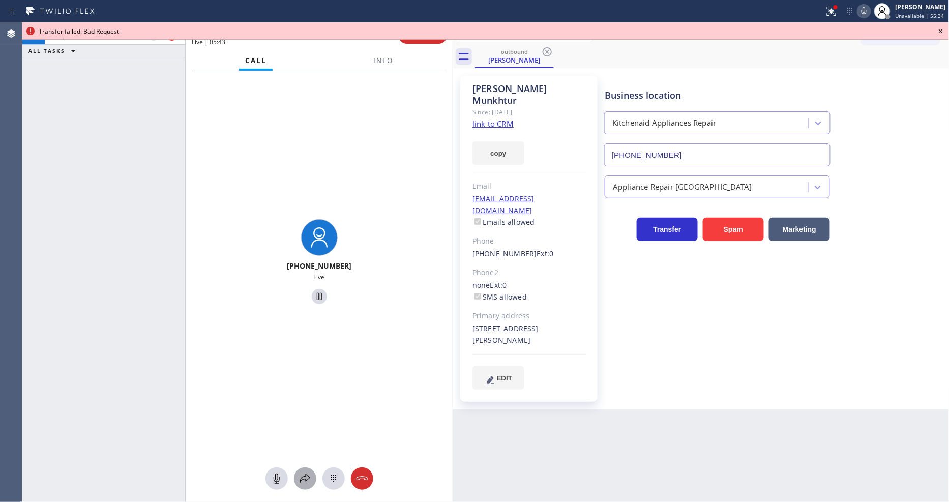
click at [299, 475] on div at bounding box center [305, 479] width 22 height 12
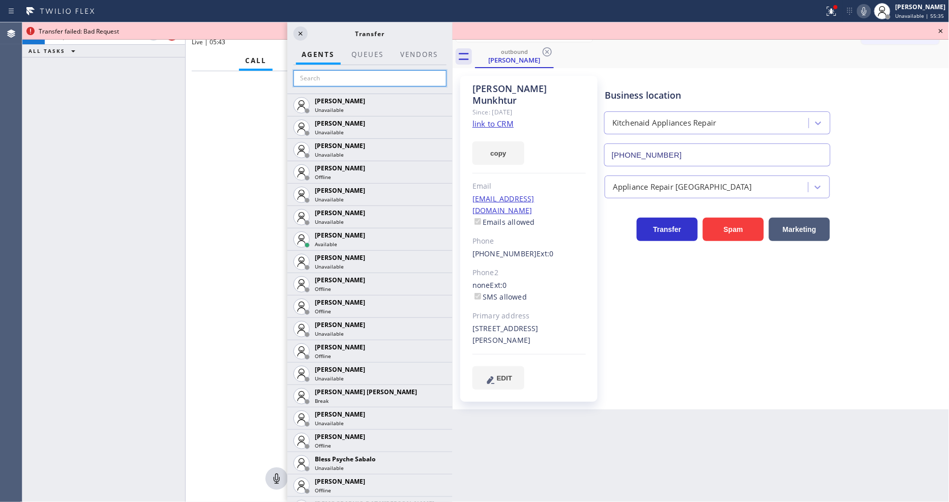
click at [388, 72] on input "text" at bounding box center [370, 78] width 153 height 16
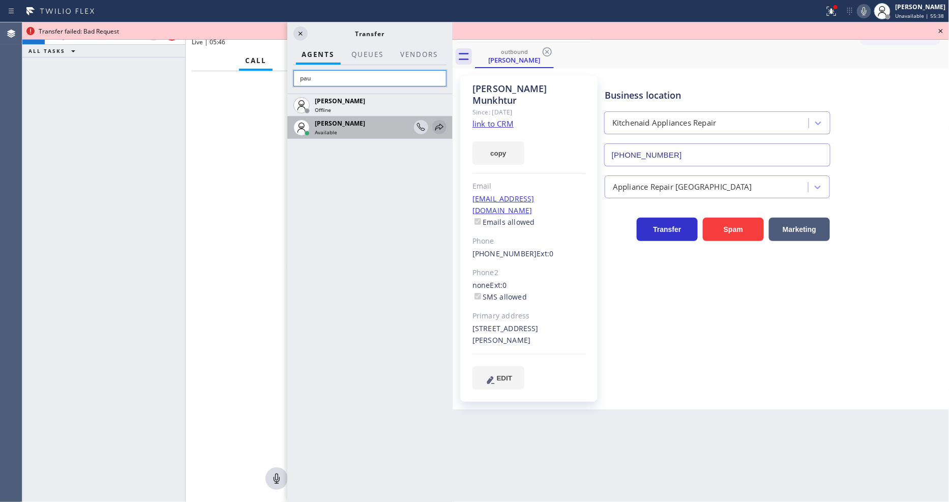
type input "pau"
click at [439, 124] on icon at bounding box center [439, 127] width 8 height 7
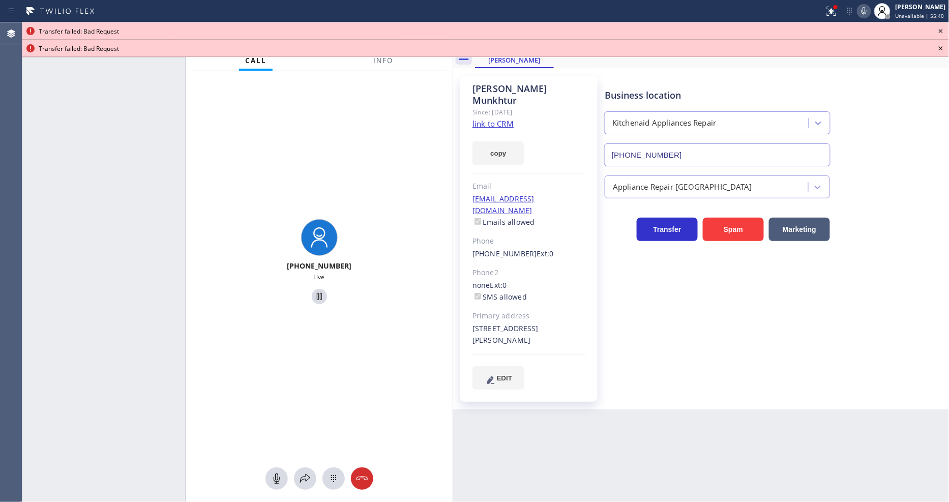
click at [870, 9] on icon at bounding box center [864, 11] width 12 height 12
click at [945, 43] on icon at bounding box center [941, 48] width 12 height 12
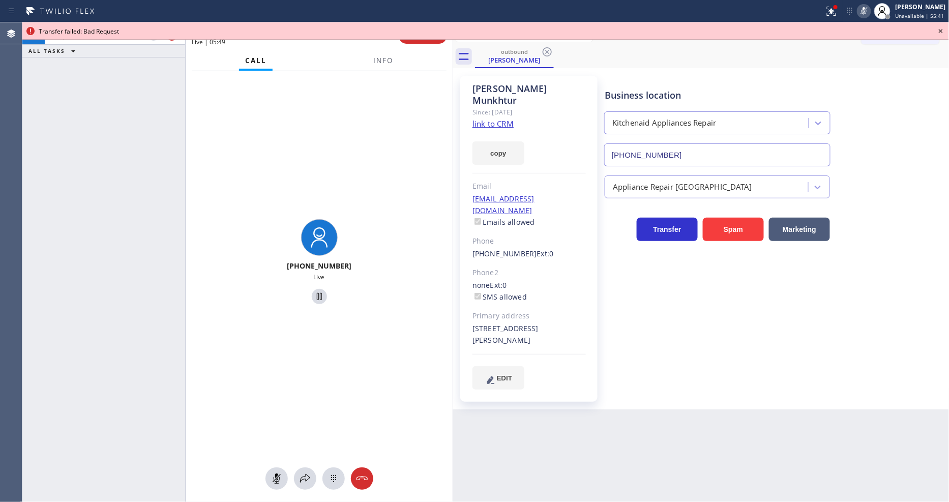
click at [944, 29] on icon at bounding box center [941, 31] width 12 height 12
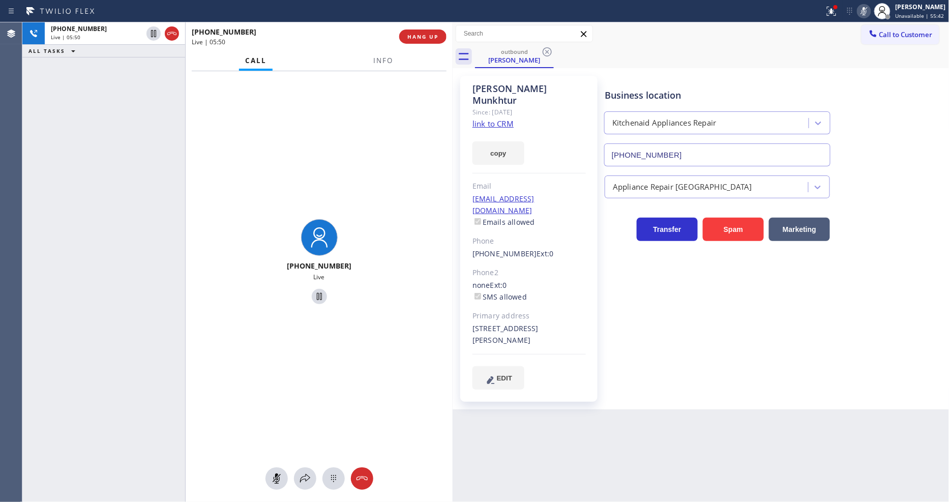
click at [866, 8] on icon at bounding box center [864, 11] width 12 height 12
click at [831, 9] on icon at bounding box center [832, 11] width 12 height 12
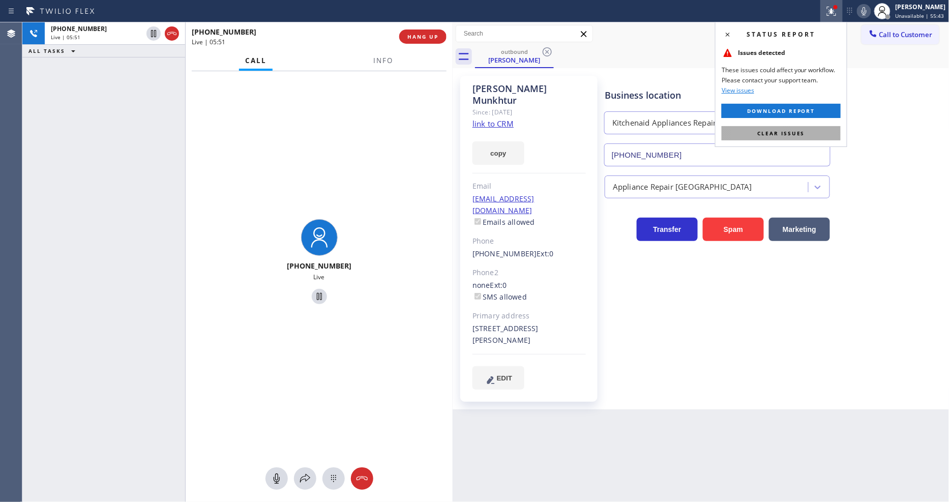
click at [800, 126] on button "Clear issues" at bounding box center [781, 133] width 119 height 14
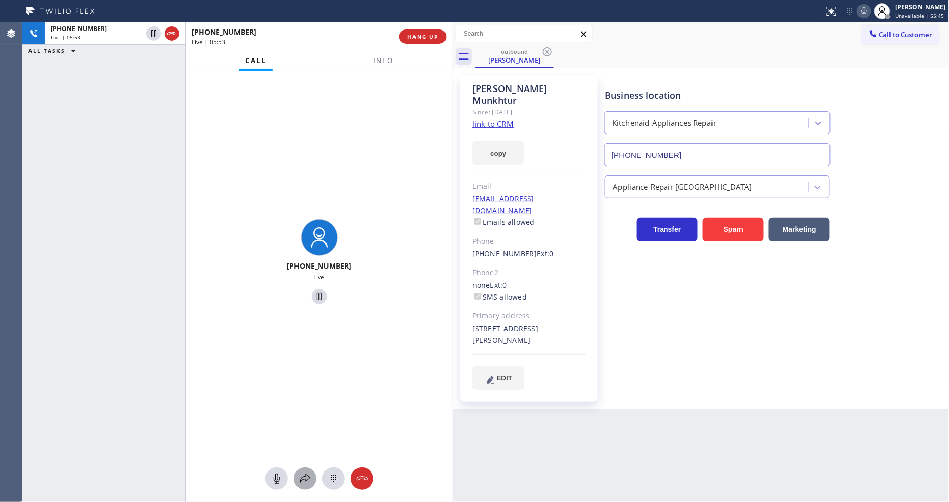
click at [309, 479] on icon at bounding box center [305, 479] width 12 height 12
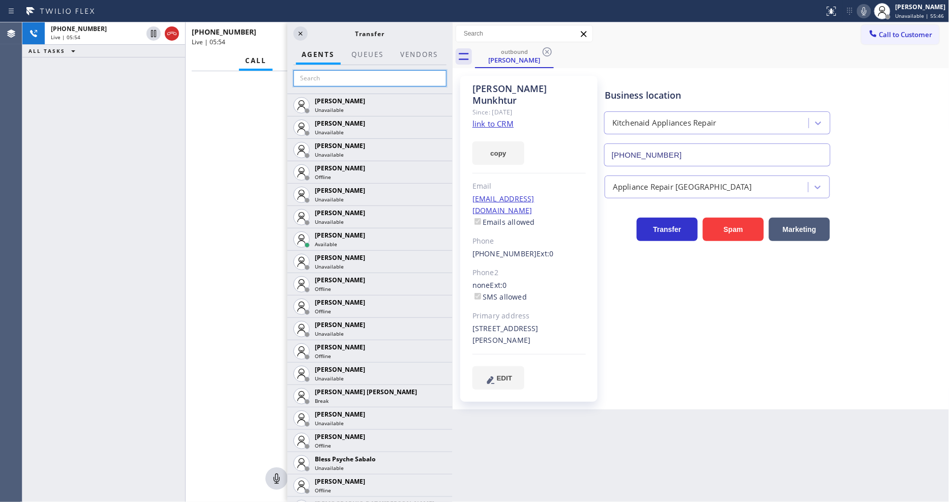
click at [372, 73] on input "text" at bounding box center [370, 78] width 153 height 16
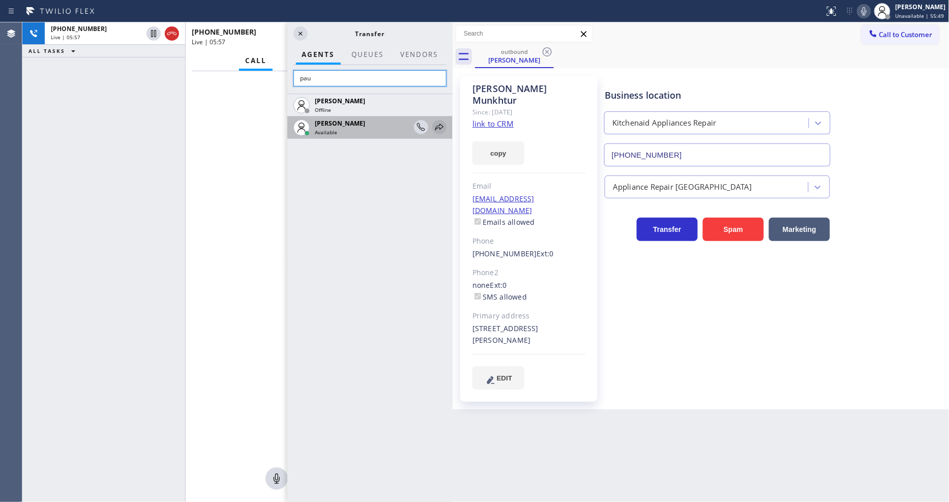
type input "pau"
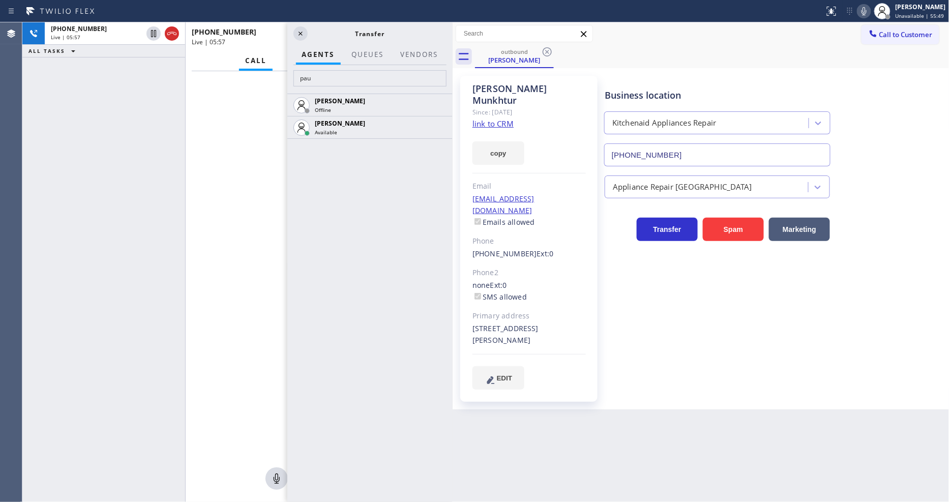
click at [0, 0] on icon at bounding box center [0, 0] width 0 height 0
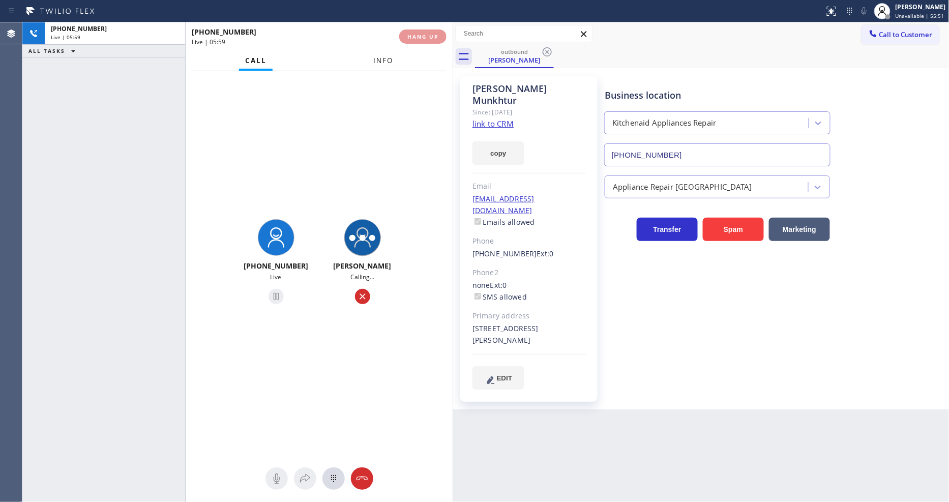
click at [378, 60] on span "Info" at bounding box center [383, 60] width 20 height 9
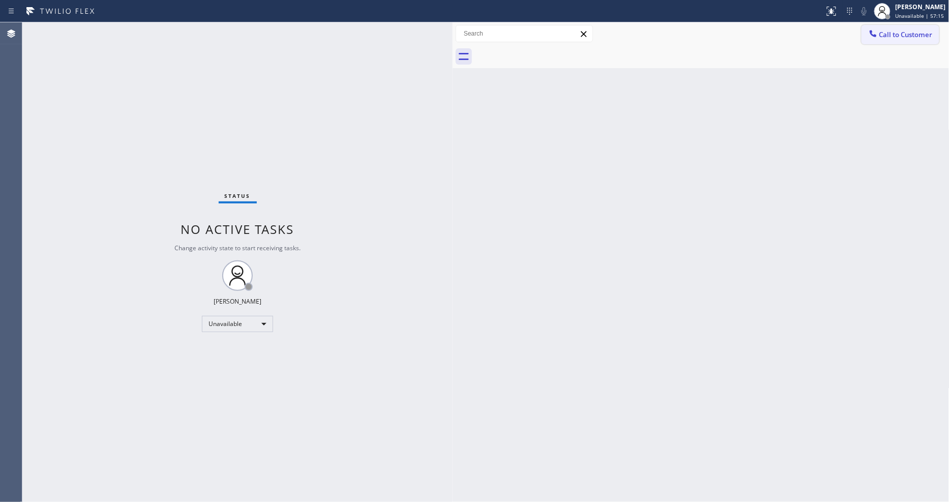
click at [902, 28] on button "Call to Customer" at bounding box center [901, 34] width 78 height 19
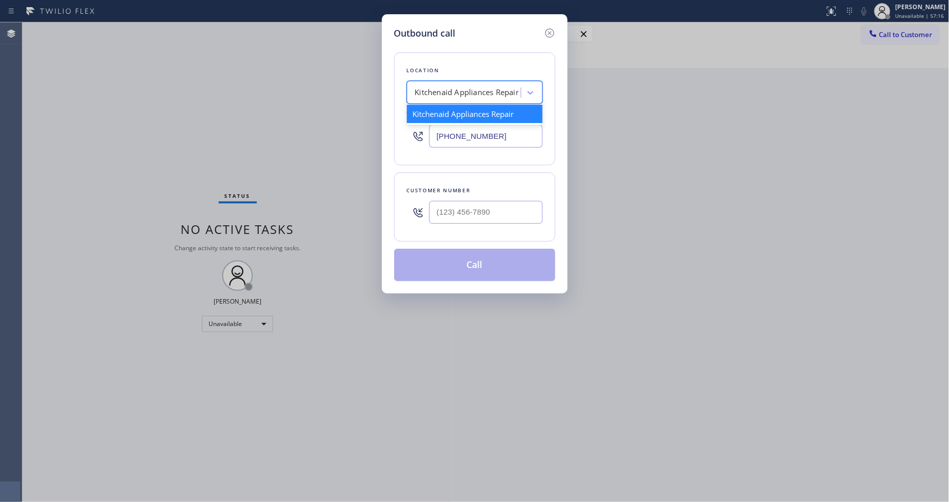
click at [474, 92] on div "Kitchenaid Appliances Repair" at bounding box center [467, 93] width 104 height 12
paste input "Innovative Appliance Repair Solutions SB"
type input "Innovative Appliance Repair Solutions SB"
click at [447, 110] on div "Innovative Appliance Repair Solutions SB" at bounding box center [475, 119] width 136 height 28
type input "[PHONE_NUMBER]"
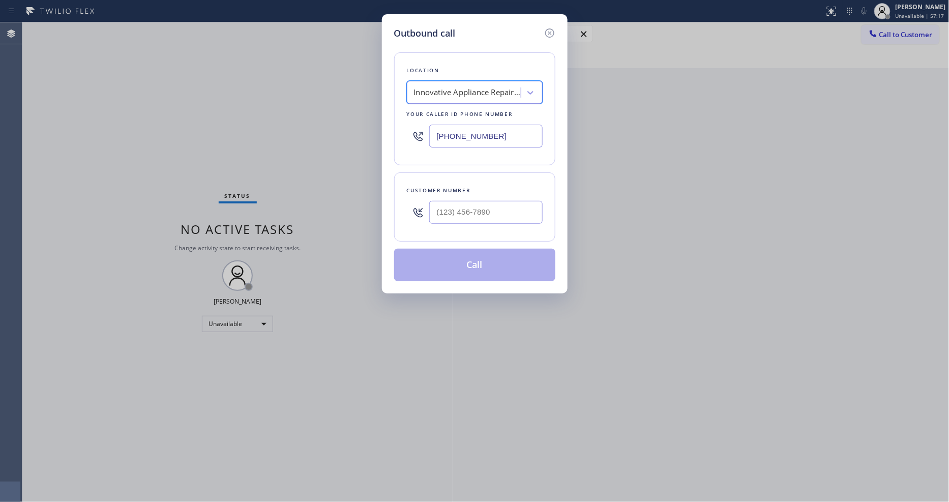
scroll to position [0, 1]
click at [488, 210] on input "(___) ___-____" at bounding box center [485, 212] width 113 height 23
paste input "805) 280-6282"
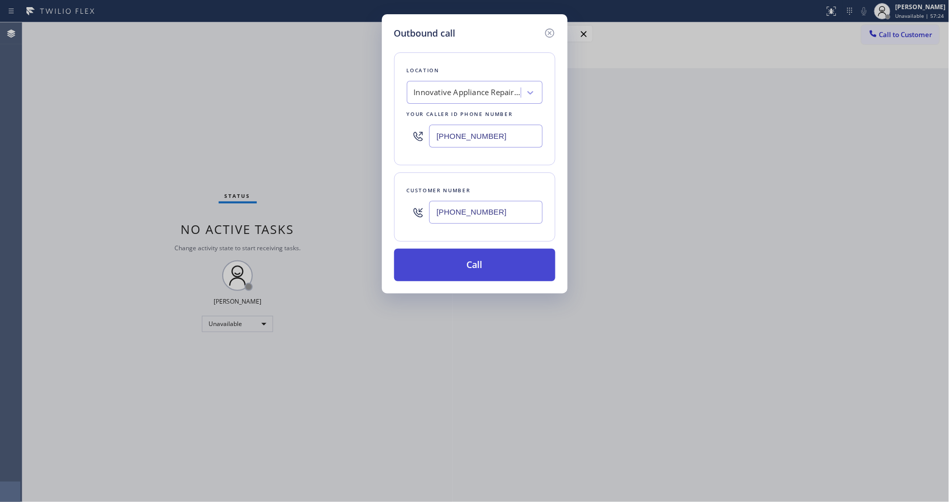
click at [431, 263] on button "Call" at bounding box center [474, 265] width 161 height 33
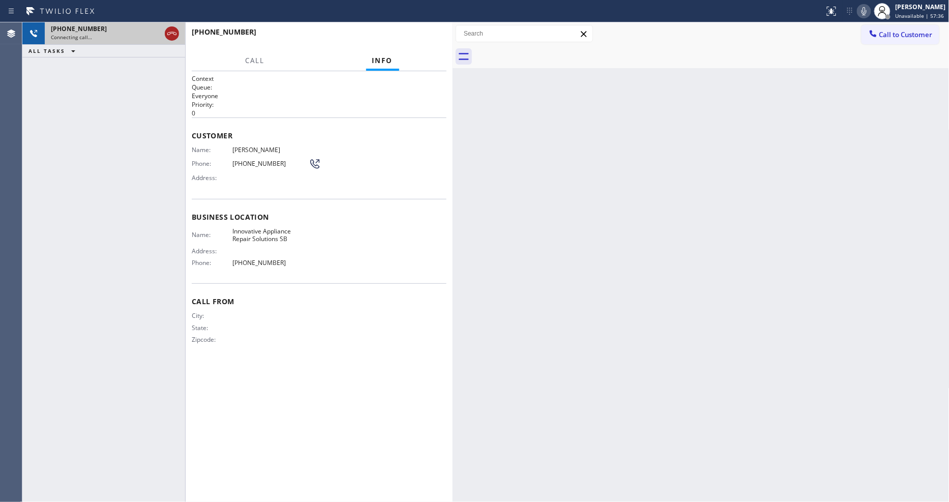
click at [175, 32] on icon at bounding box center [172, 33] width 12 height 12
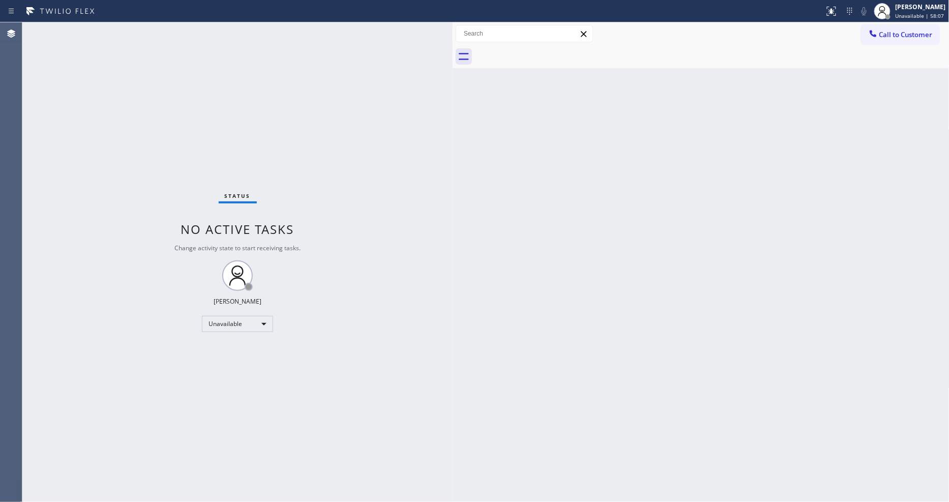
drag, startPoint x: 930, startPoint y: 39, endPoint x: 921, endPoint y: 41, distance: 9.4
click at [929, 38] on button "Call to Customer" at bounding box center [901, 34] width 78 height 19
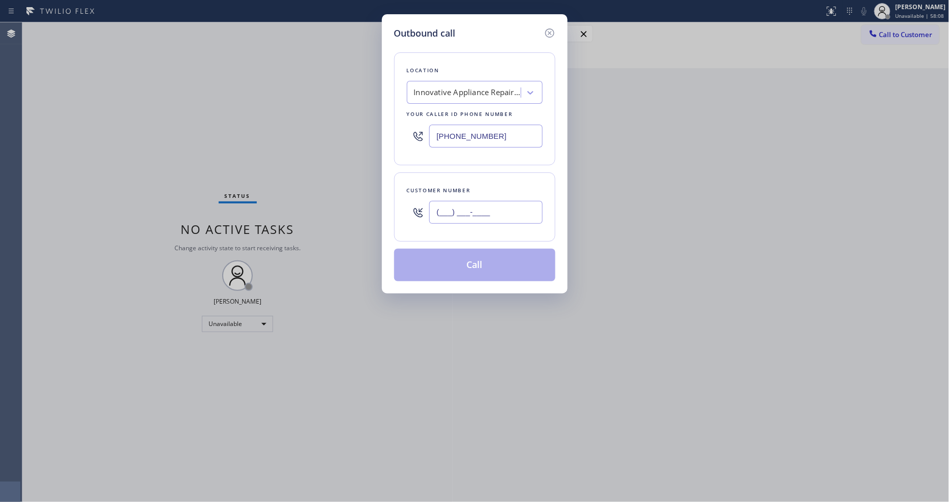
click at [477, 211] on input "(___) ___-____" at bounding box center [485, 212] width 113 height 23
paste input "805) 280-6282"
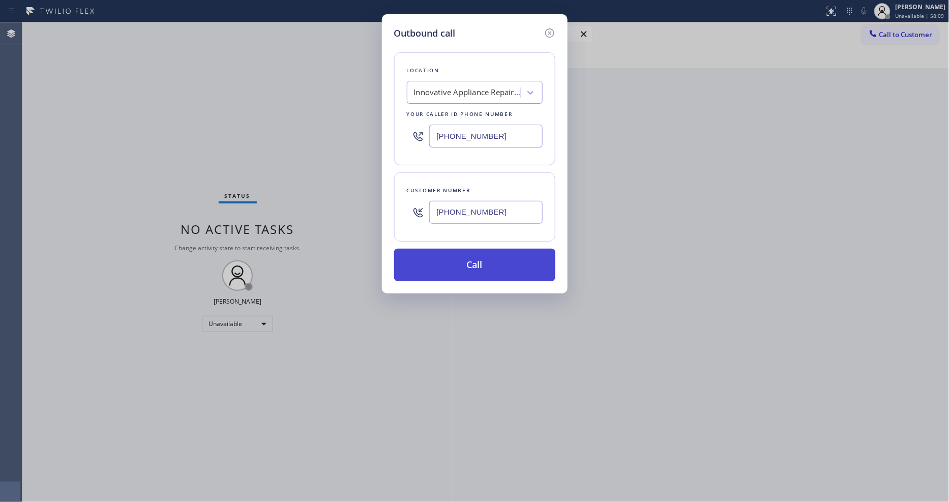
type input "[PHONE_NUMBER]"
click at [455, 265] on button "Call" at bounding box center [474, 265] width 161 height 33
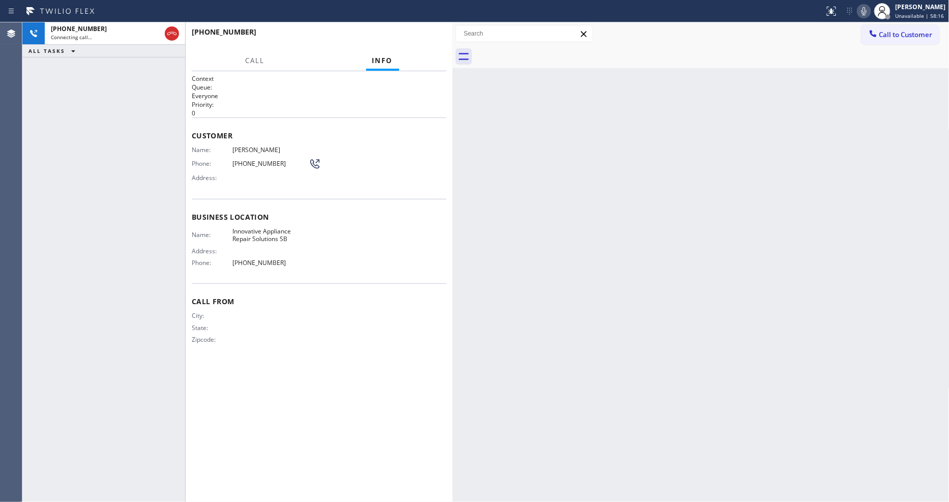
click at [867, 11] on icon at bounding box center [864, 11] width 5 height 8
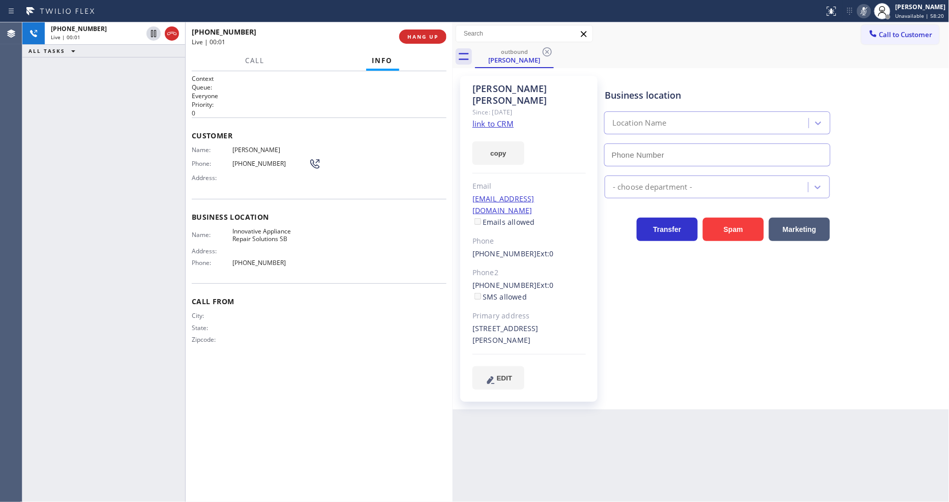
type input "[PHONE_NUMBER]"
click at [867, 11] on icon at bounding box center [864, 11] width 12 height 12
click at [418, 37] on span "HANG UP" at bounding box center [422, 36] width 31 height 7
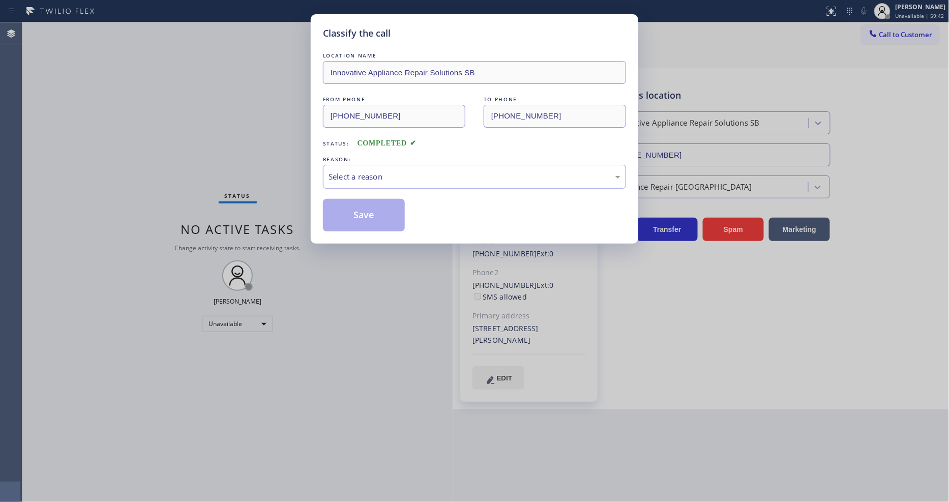
click at [347, 171] on div "Select a reason" at bounding box center [475, 177] width 292 height 12
click at [362, 176] on div "Tech, Unknown/didnt ring" at bounding box center [475, 177] width 292 height 12
click at [358, 214] on button "Save" at bounding box center [364, 215] width 82 height 33
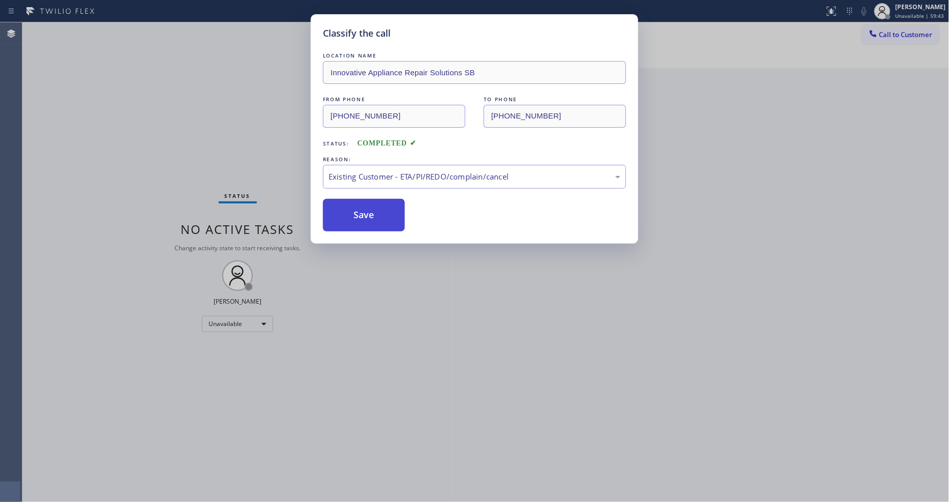
click at [358, 214] on button "Save" at bounding box center [364, 215] width 82 height 33
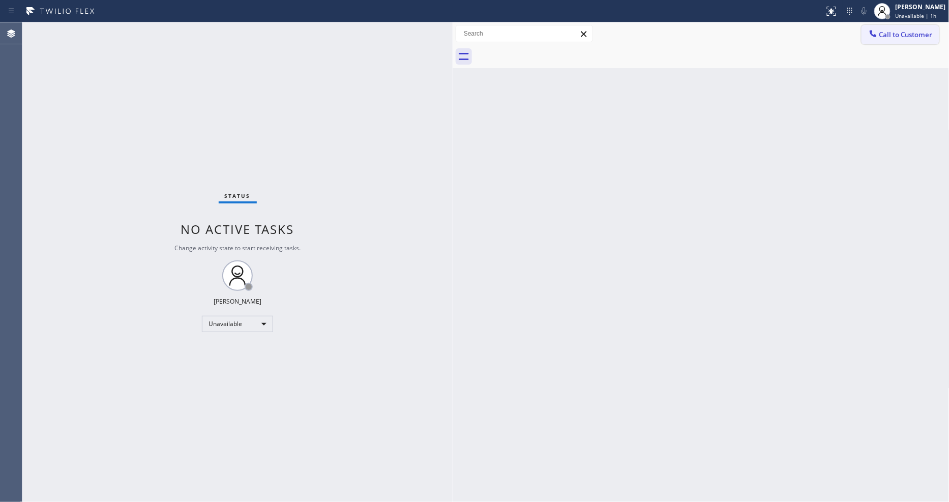
click at [906, 32] on span "Call to Customer" at bounding box center [906, 34] width 53 height 9
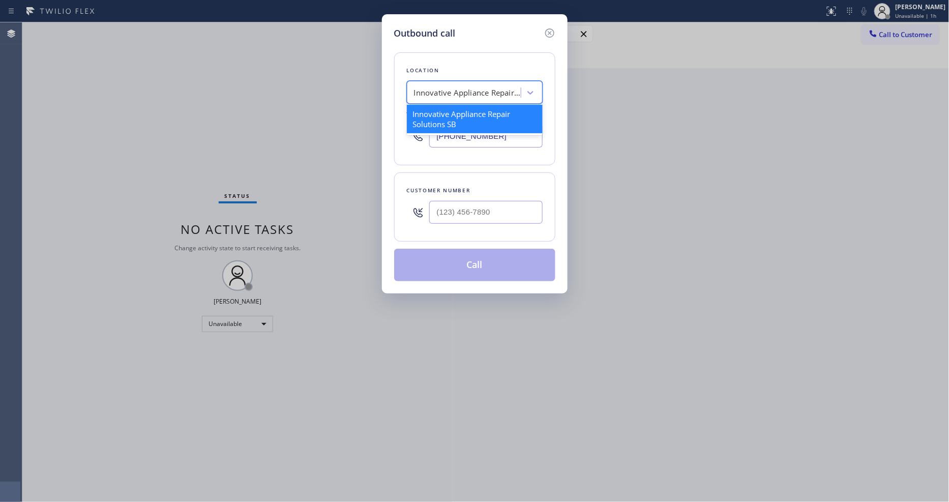
click at [434, 95] on div "Innovative Appliance Repair Solutions SB" at bounding box center [465, 93] width 111 height 18
paste input "Fontana Top Appliance Repair"
type input "Fontana Top Appliance Repair"
click at [433, 115] on div "Fontana Top Appliance Repair" at bounding box center [475, 114] width 136 height 18
type input "[PHONE_NUMBER]"
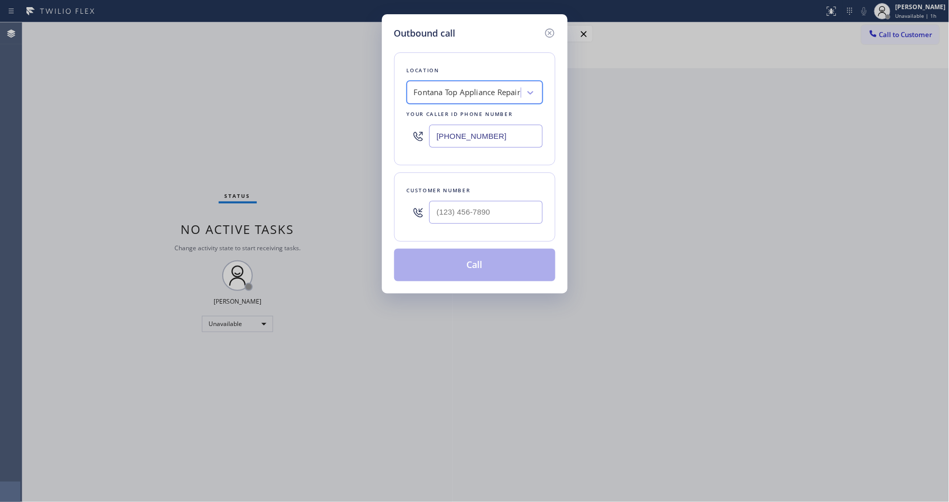
scroll to position [0, 1]
click at [476, 211] on input "(___) ___-____" at bounding box center [485, 212] width 113 height 23
paste input "909) 952-8874"
type input "[PHONE_NUMBER]"
click at [434, 265] on button "Call" at bounding box center [474, 265] width 161 height 33
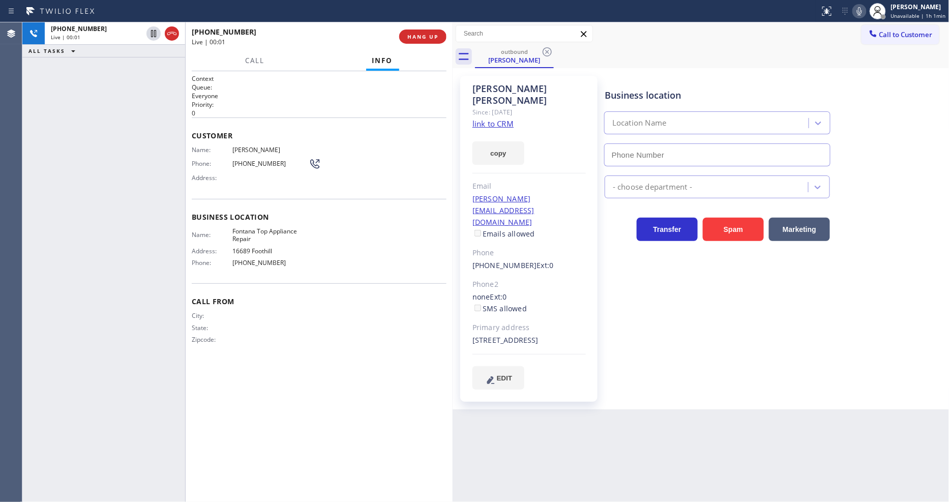
type input "[PHONE_NUMBER]"
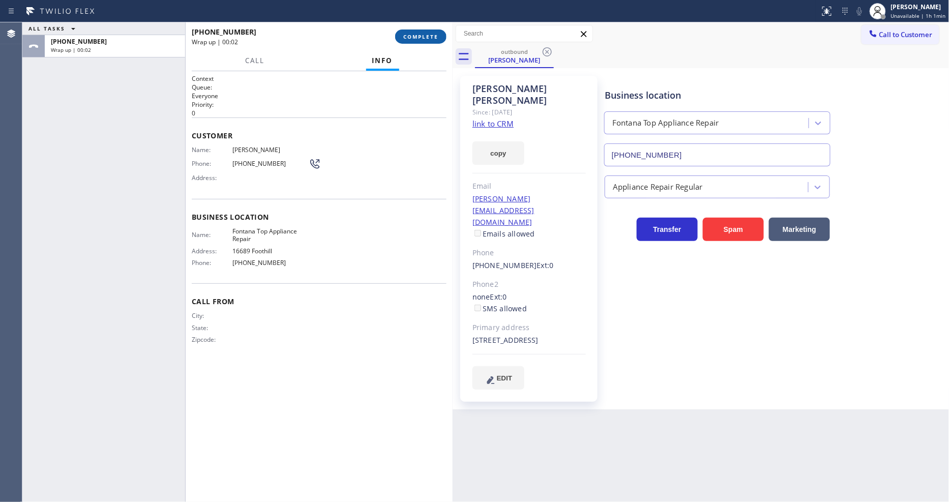
click at [440, 37] on button "COMPLETE" at bounding box center [420, 37] width 51 height 14
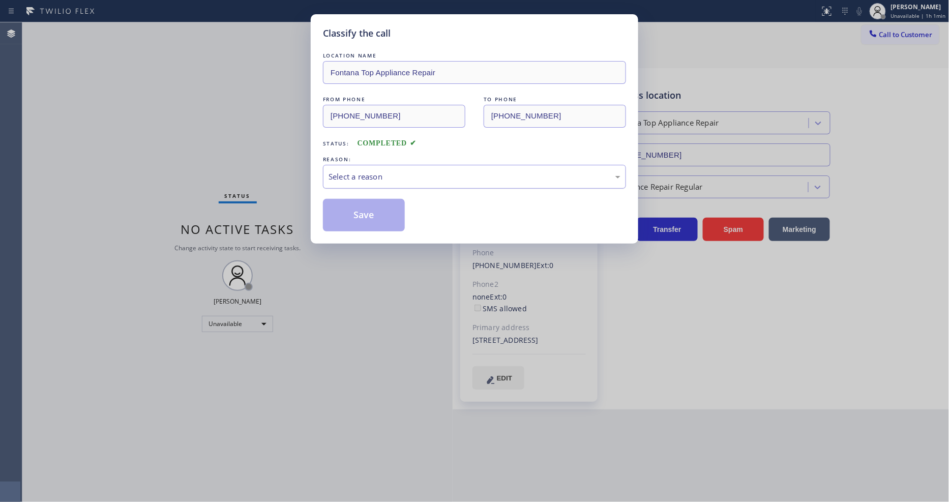
click at [342, 166] on div "Select a reason" at bounding box center [474, 177] width 303 height 24
click at [348, 208] on button "Save" at bounding box center [364, 215] width 82 height 33
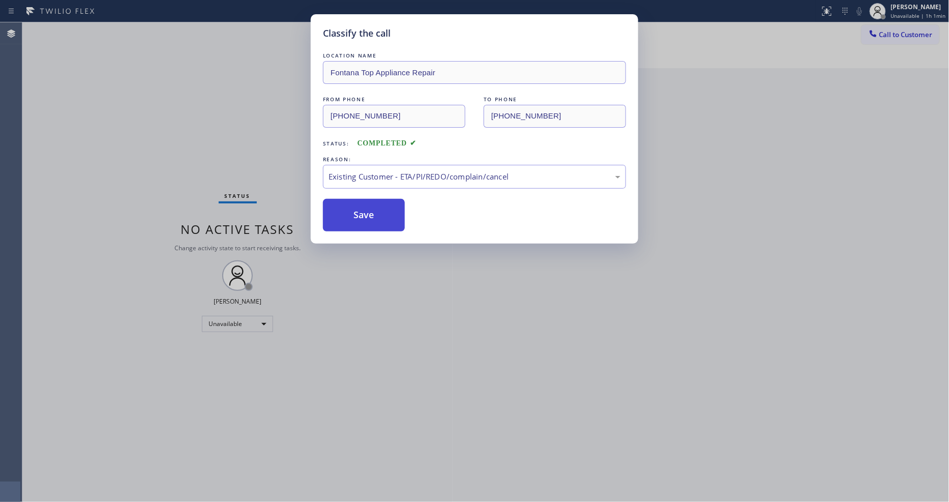
click at [348, 208] on button "Save" at bounding box center [364, 215] width 82 height 33
